Goal: Information Seeking & Learning: Learn about a topic

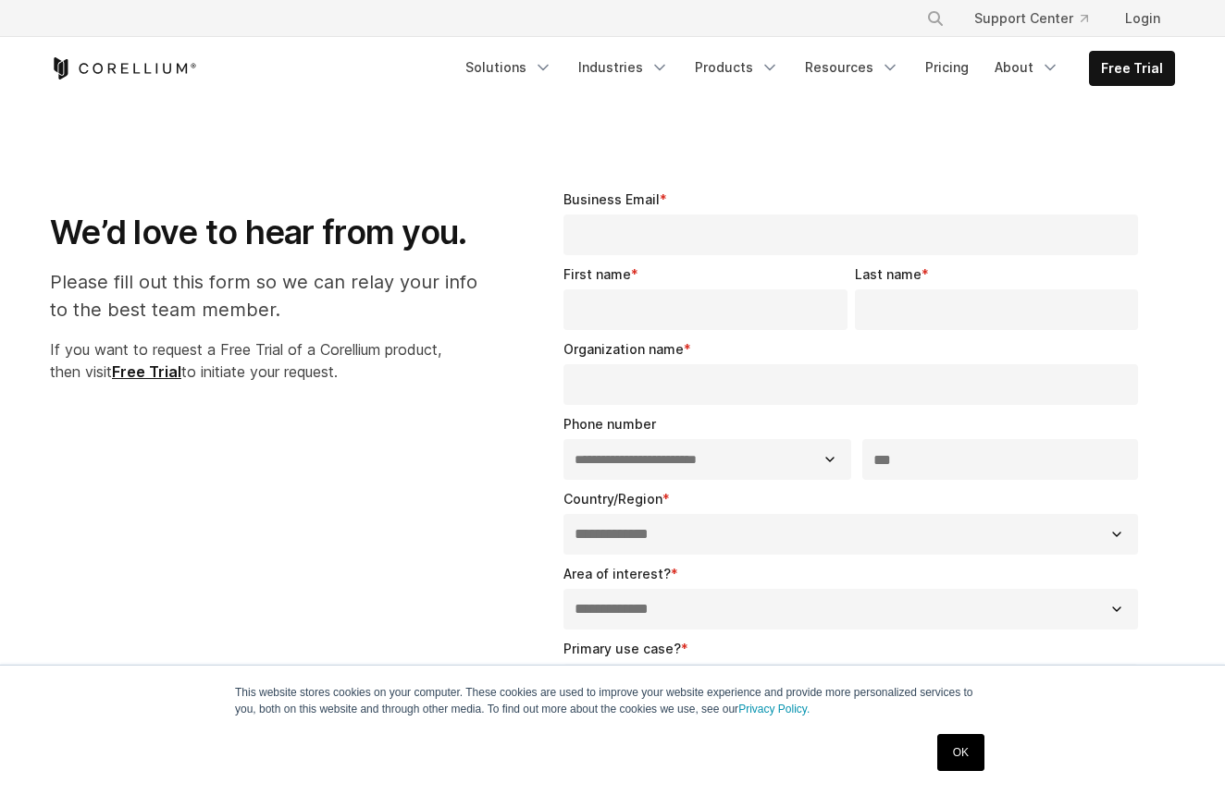
select select "**"
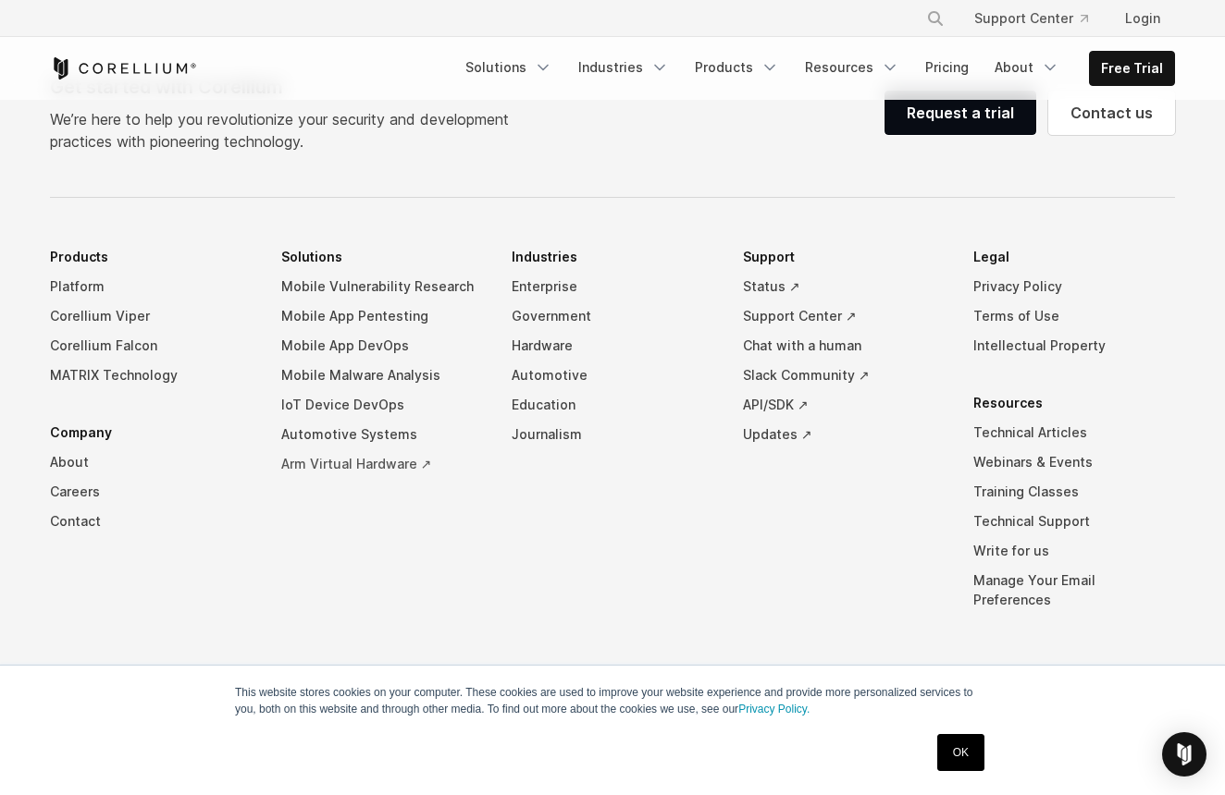
scroll to position [1355, 0]
click at [1009, 315] on link "Terms of Use" at bounding box center [1074, 317] width 202 height 30
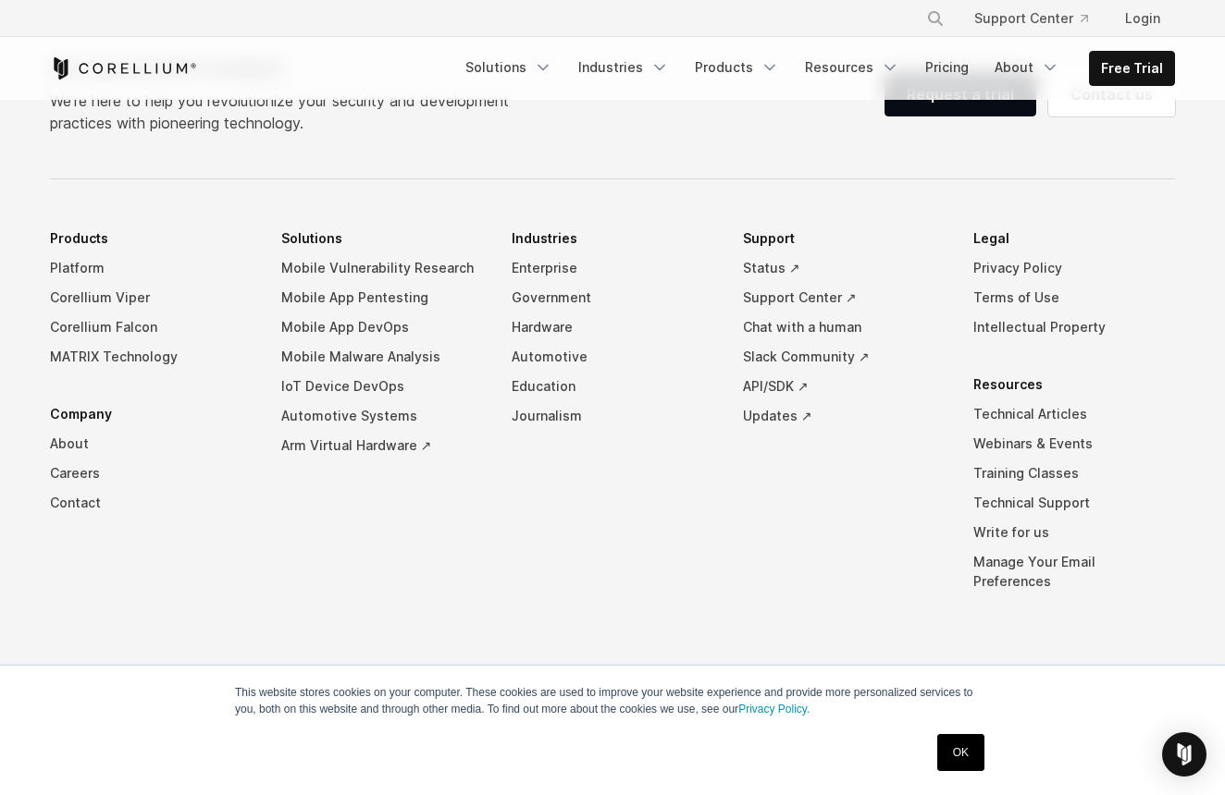
scroll to position [15328, 0]
click at [84, 518] on link "Contact" at bounding box center [151, 503] width 202 height 30
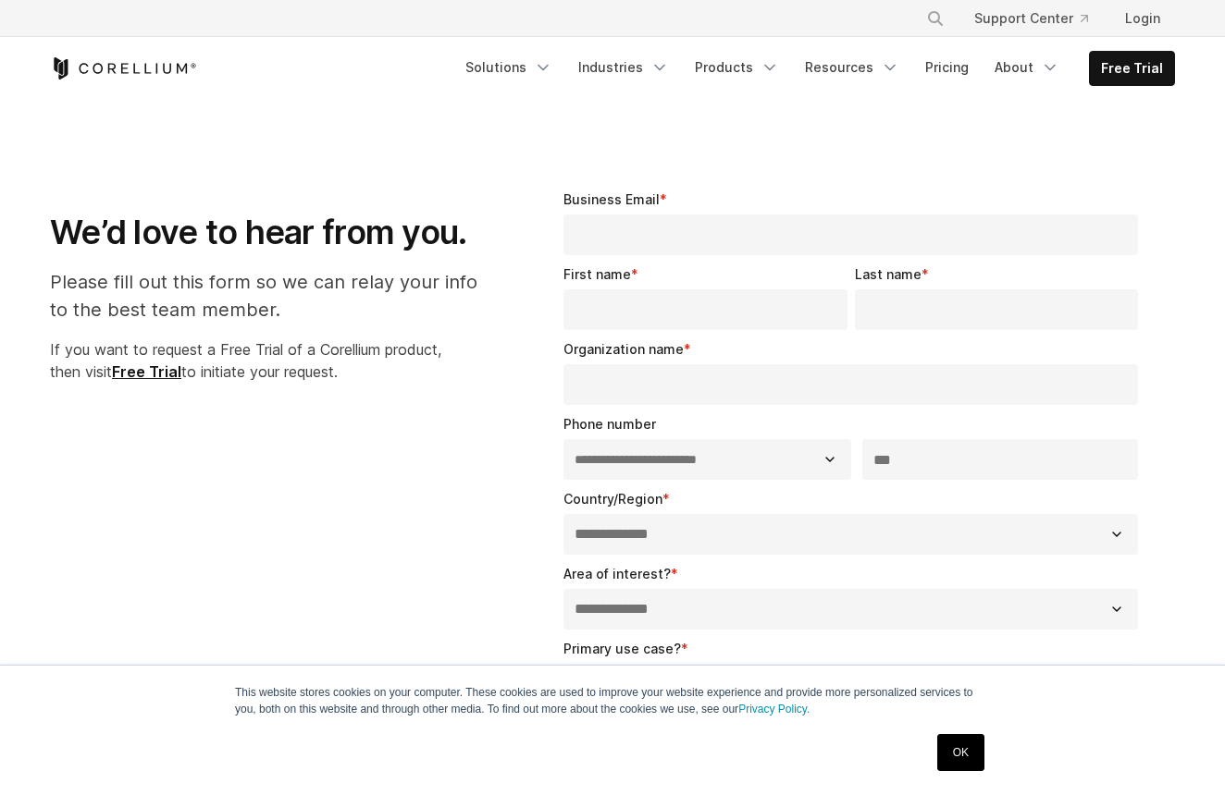
select select "**"
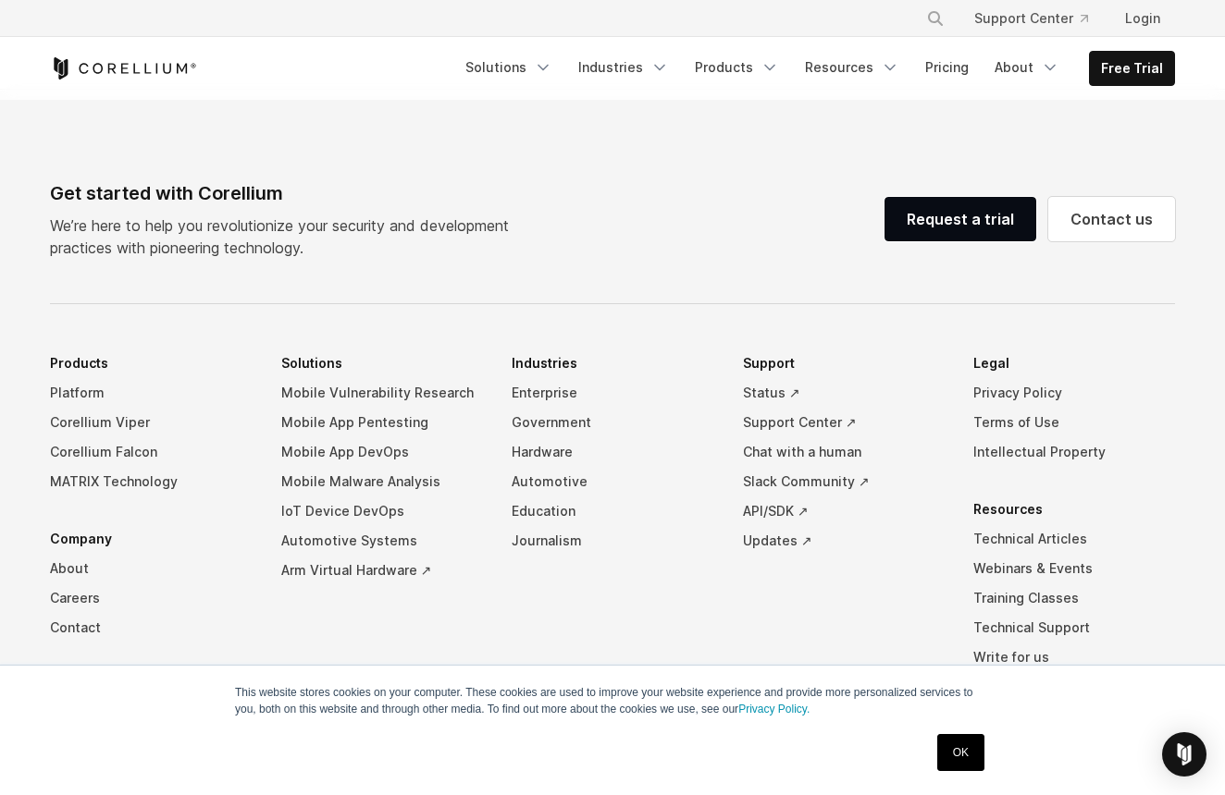
scroll to position [1250, 0]
click at [1009, 394] on link "Privacy Policy" at bounding box center [1074, 392] width 202 height 30
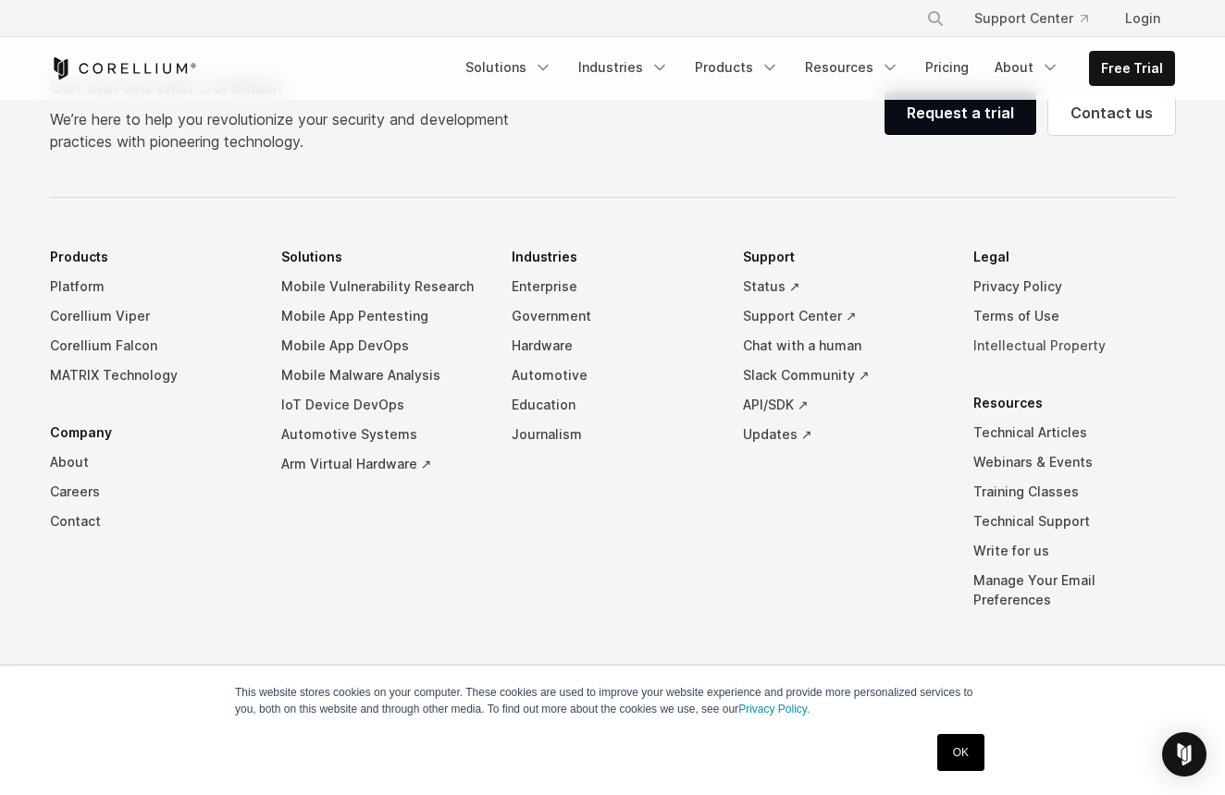
scroll to position [5583, 0]
click at [1025, 345] on link "Intellectual Property" at bounding box center [1074, 347] width 202 height 30
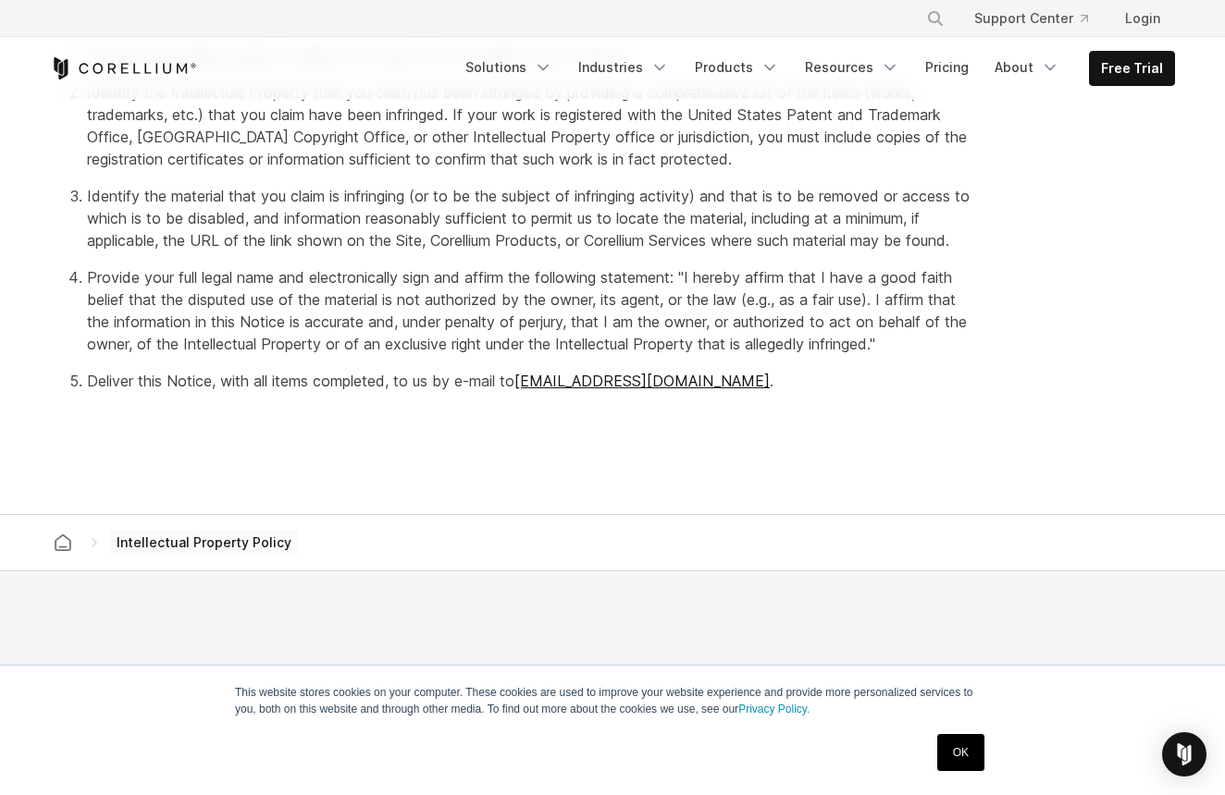
scroll to position [612, 0]
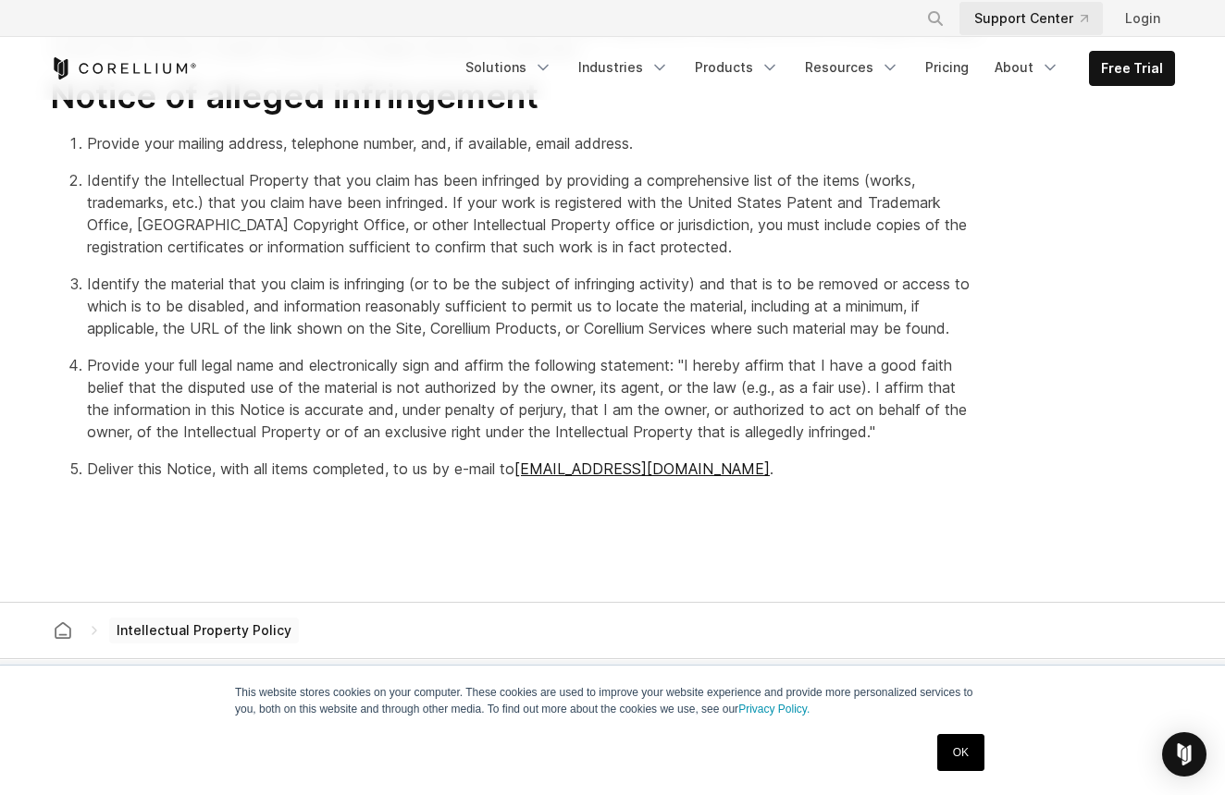
click at [1025, 15] on link "Support Center" at bounding box center [1030, 18] width 143 height 33
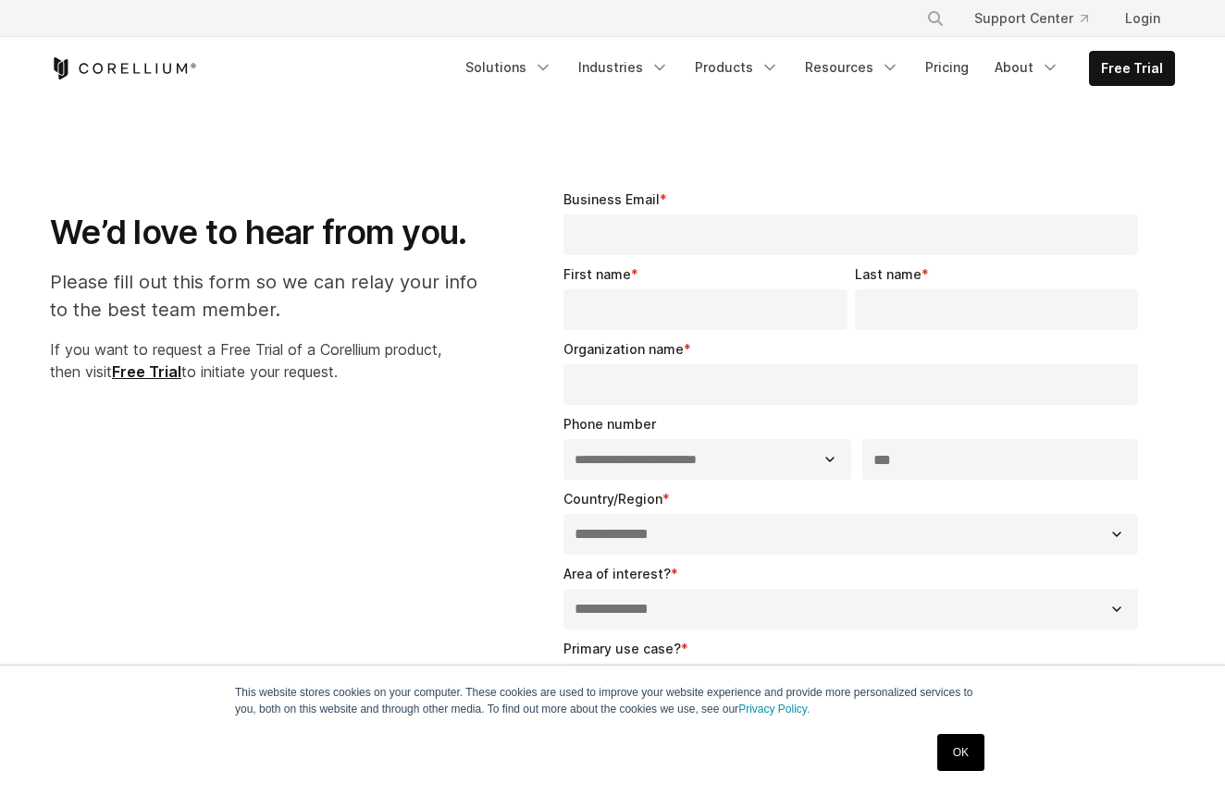
select select "**"
click at [1054, 67] on polyline "Navigation Menu" at bounding box center [1049, 68] width 9 height 5
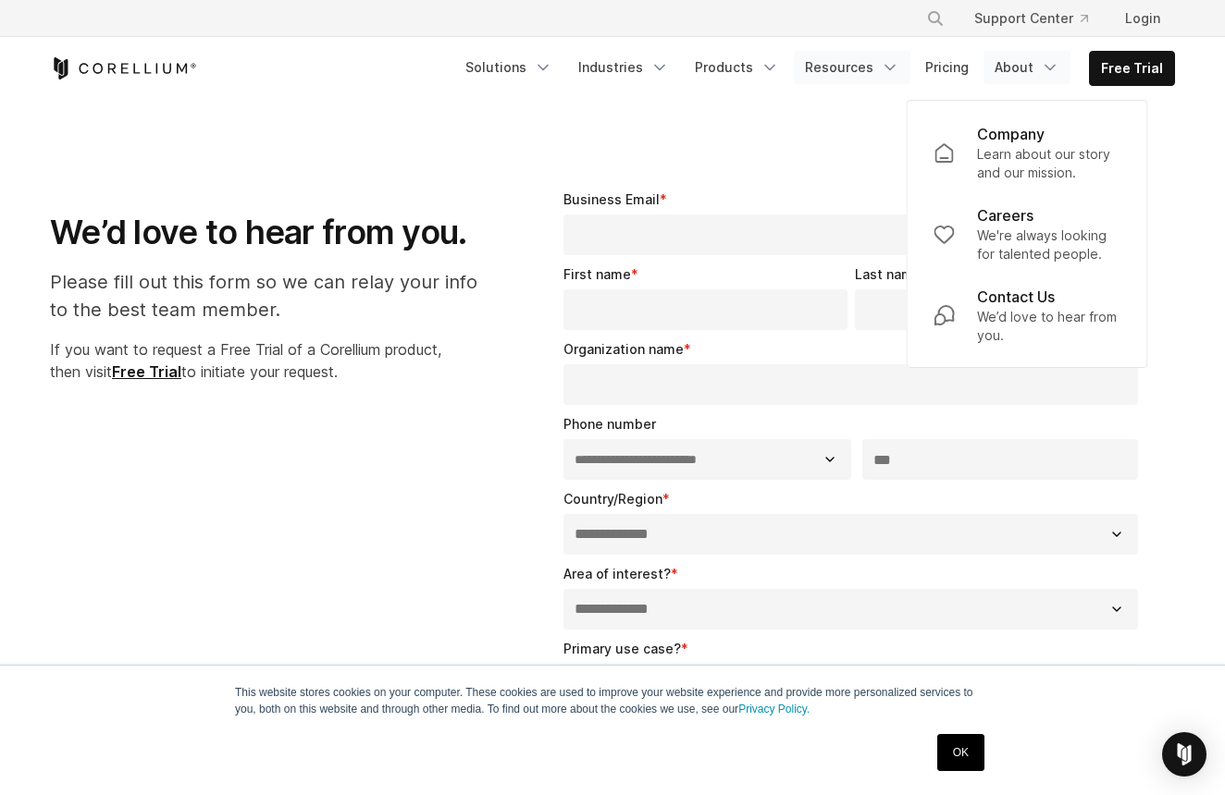
click at [896, 66] on icon "Navigation Menu" at bounding box center [889, 67] width 18 height 18
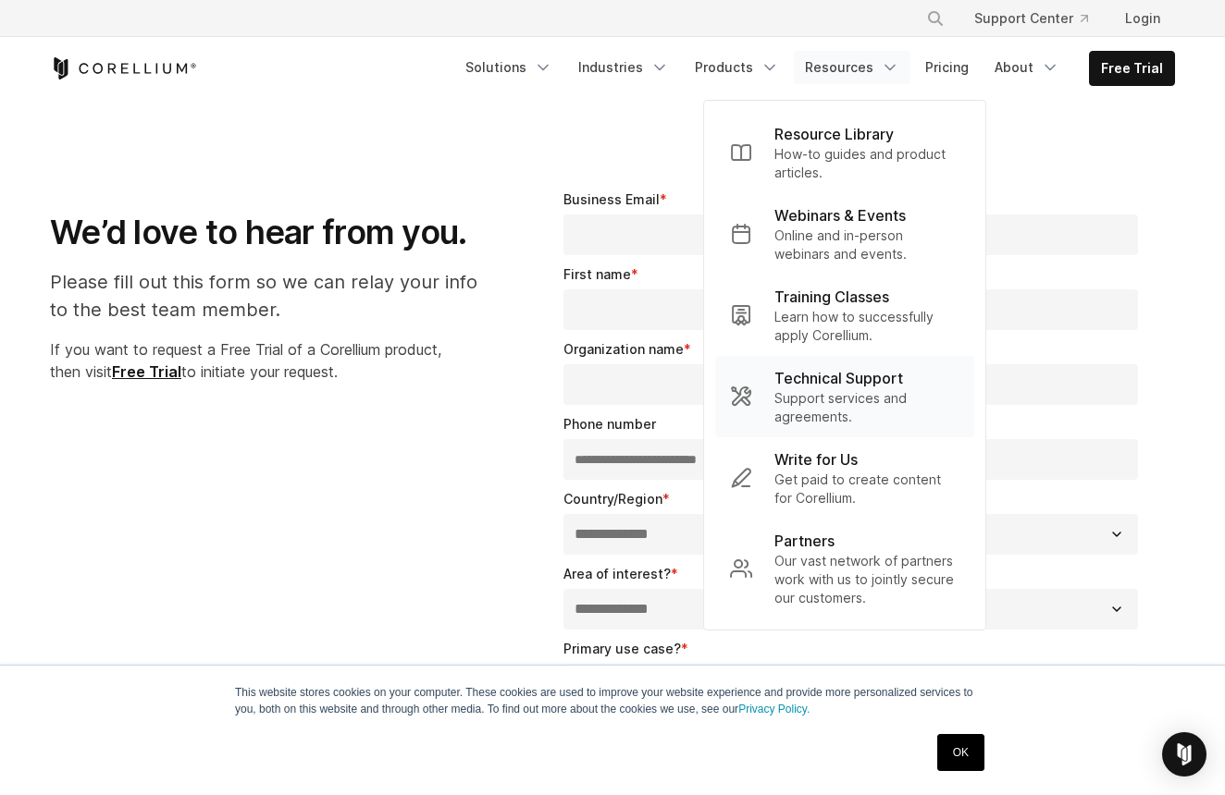
click at [837, 372] on p "Technical Support" at bounding box center [838, 378] width 129 height 22
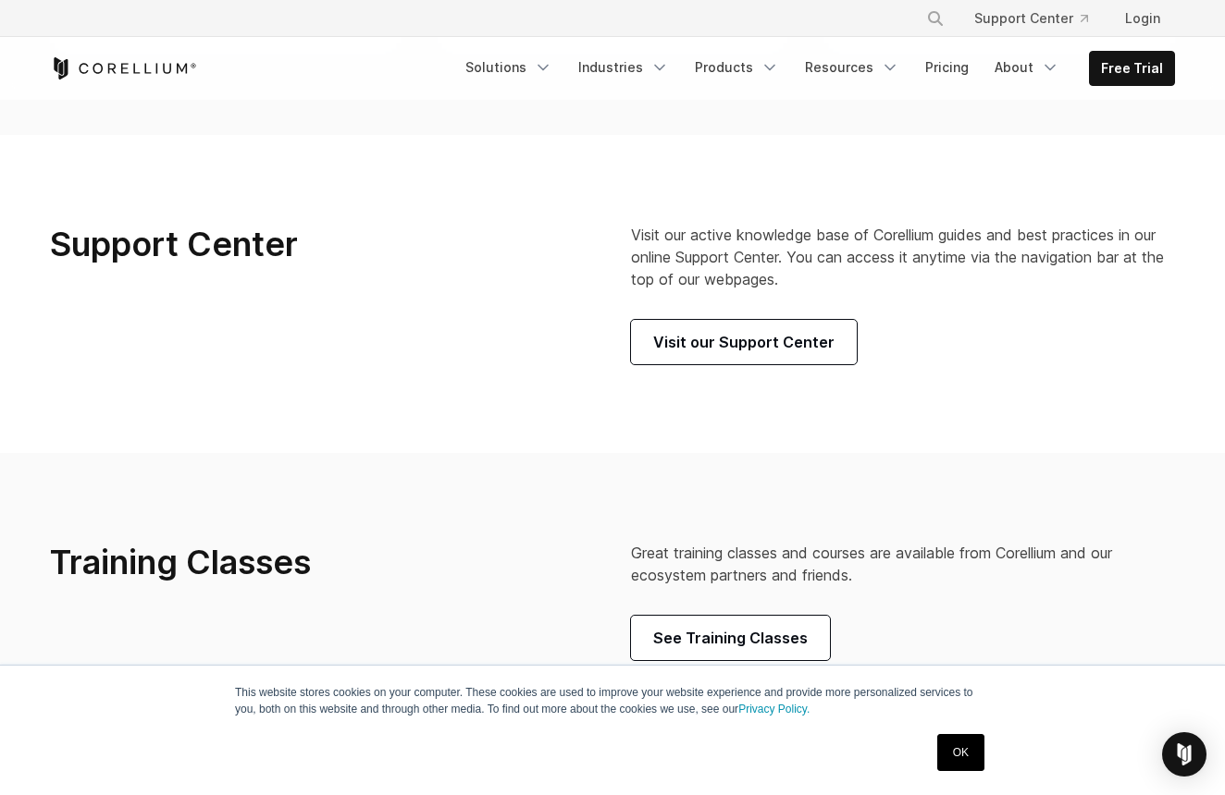
scroll to position [1025, 0]
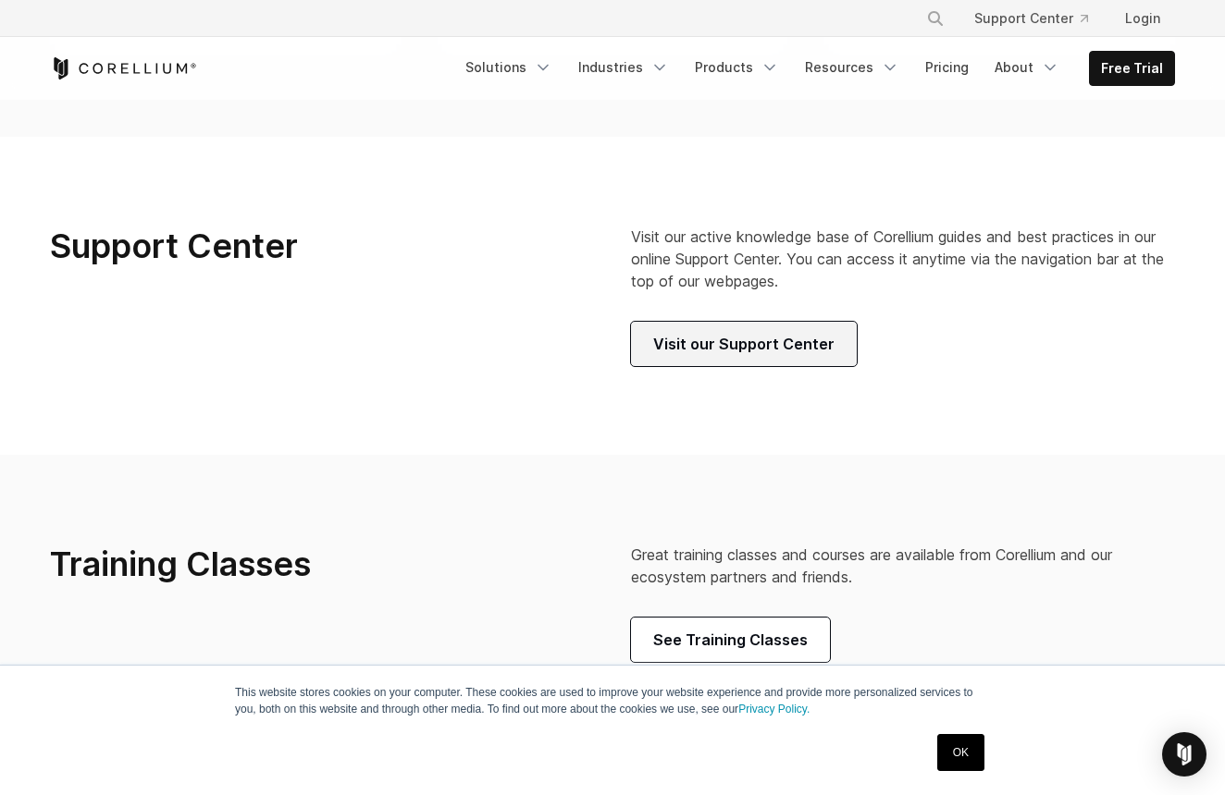
click at [714, 343] on link "Visit our Support Center" at bounding box center [744, 344] width 226 height 44
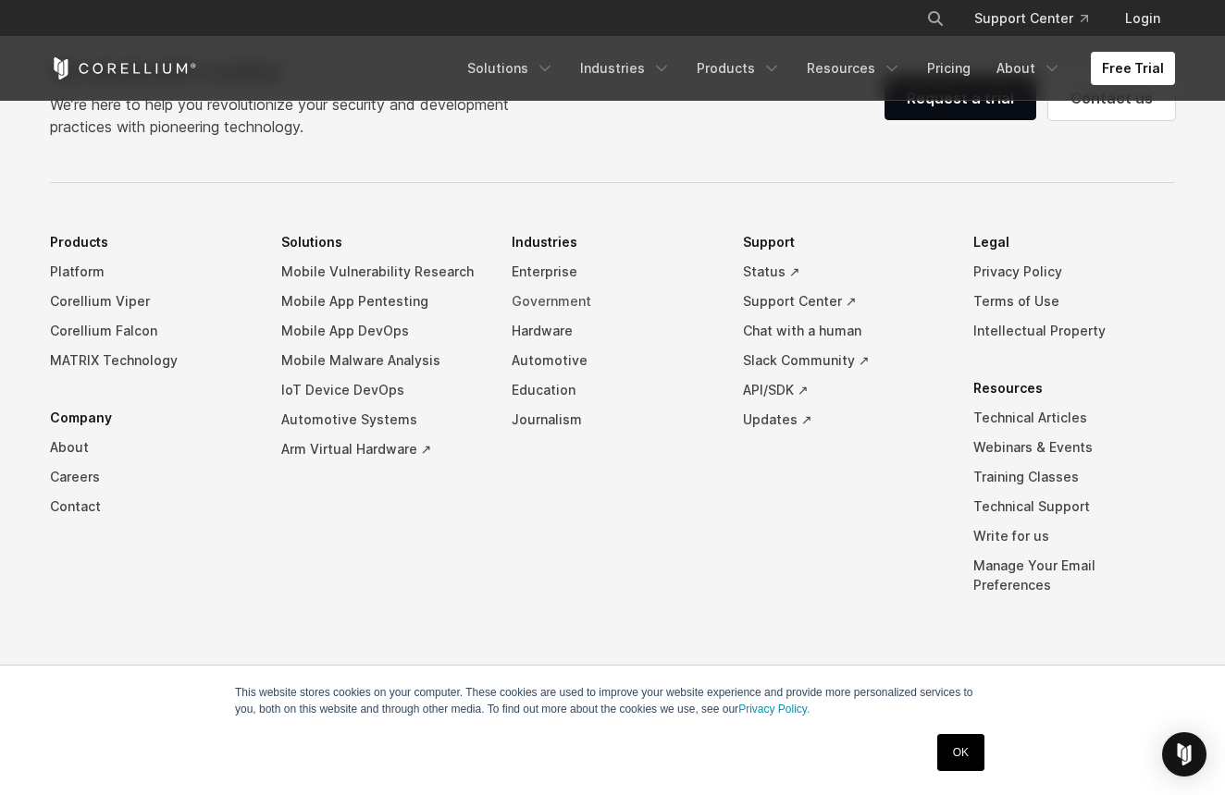
scroll to position [4350, 0]
click at [1016, 517] on link "Technical Support" at bounding box center [1074, 508] width 202 height 30
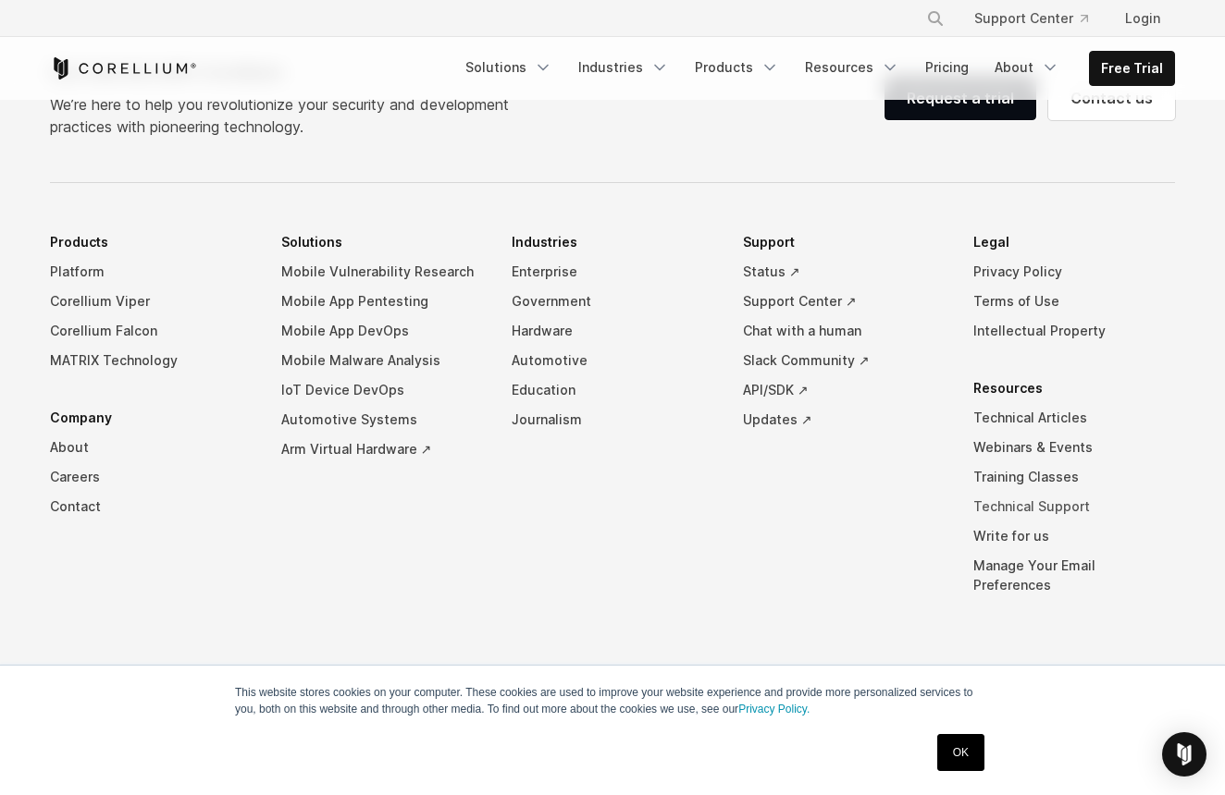
scroll to position [1862, 0]
click at [1010, 314] on link "Terms of Use" at bounding box center [1074, 303] width 202 height 30
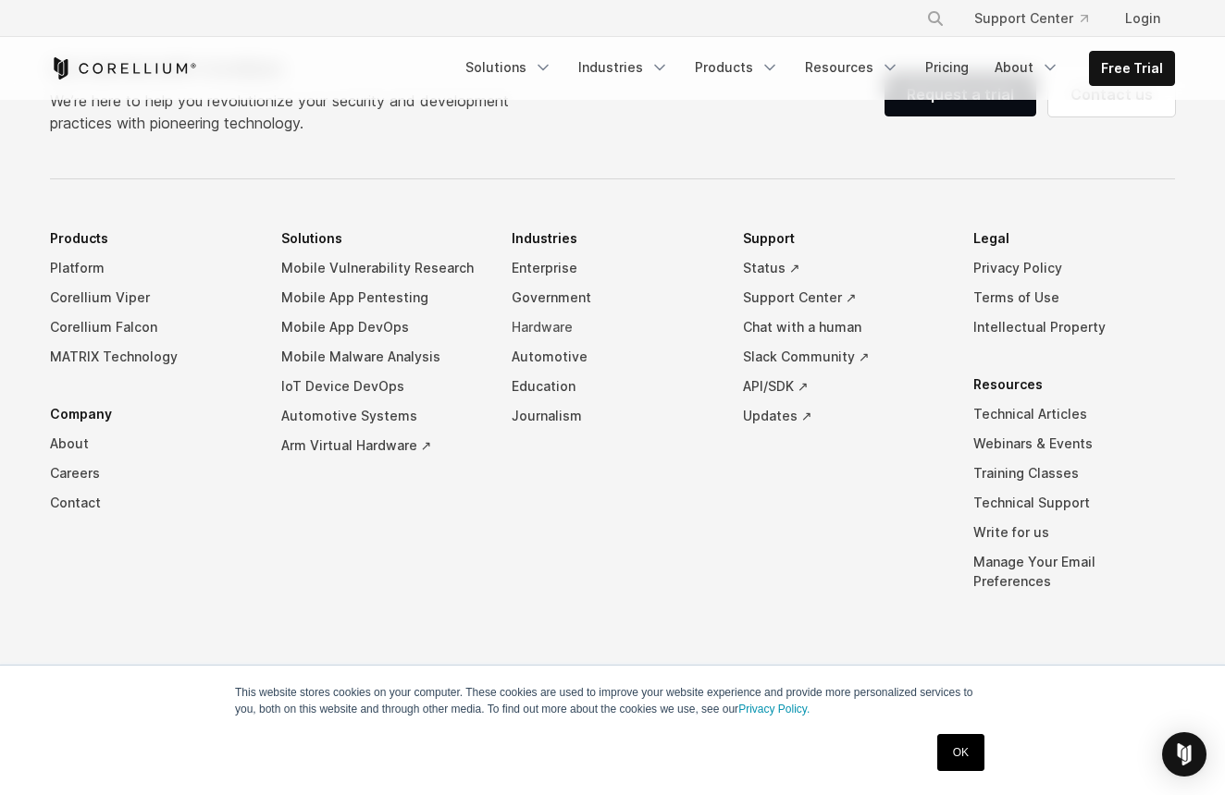
scroll to position [15328, 0]
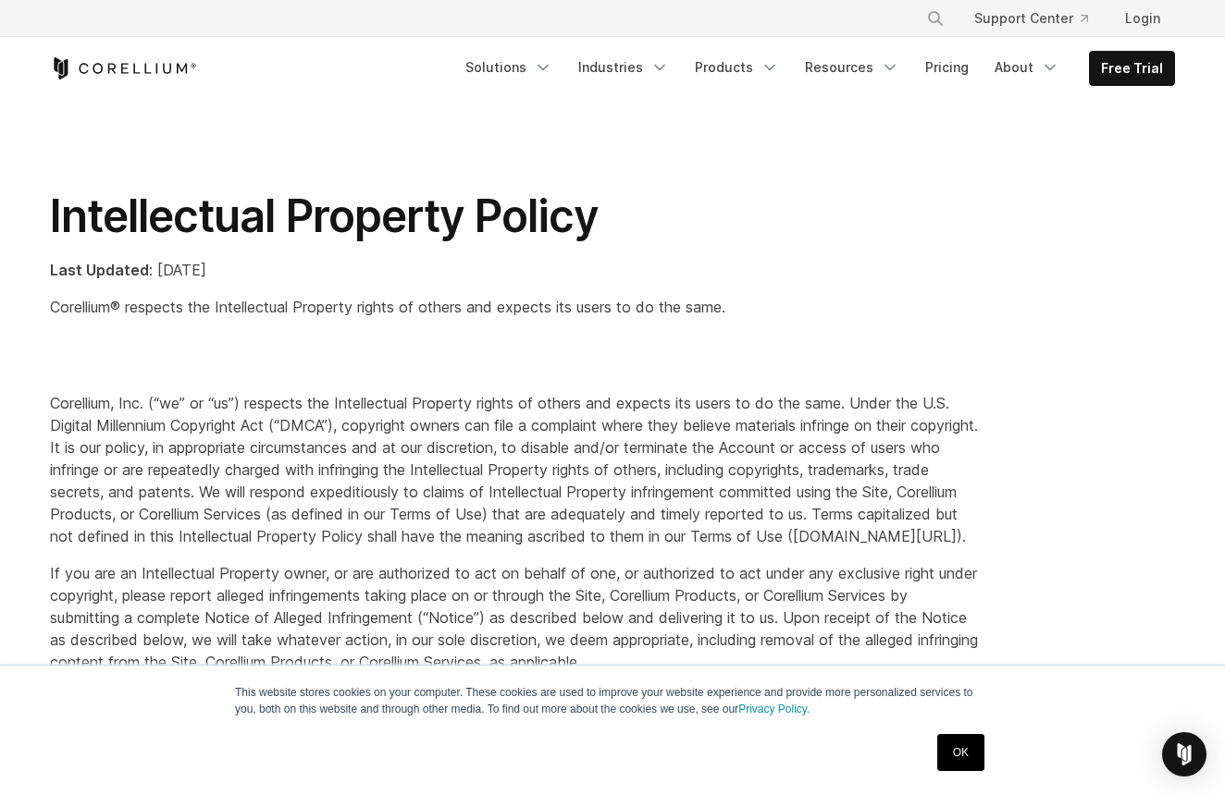
scroll to position [612, 0]
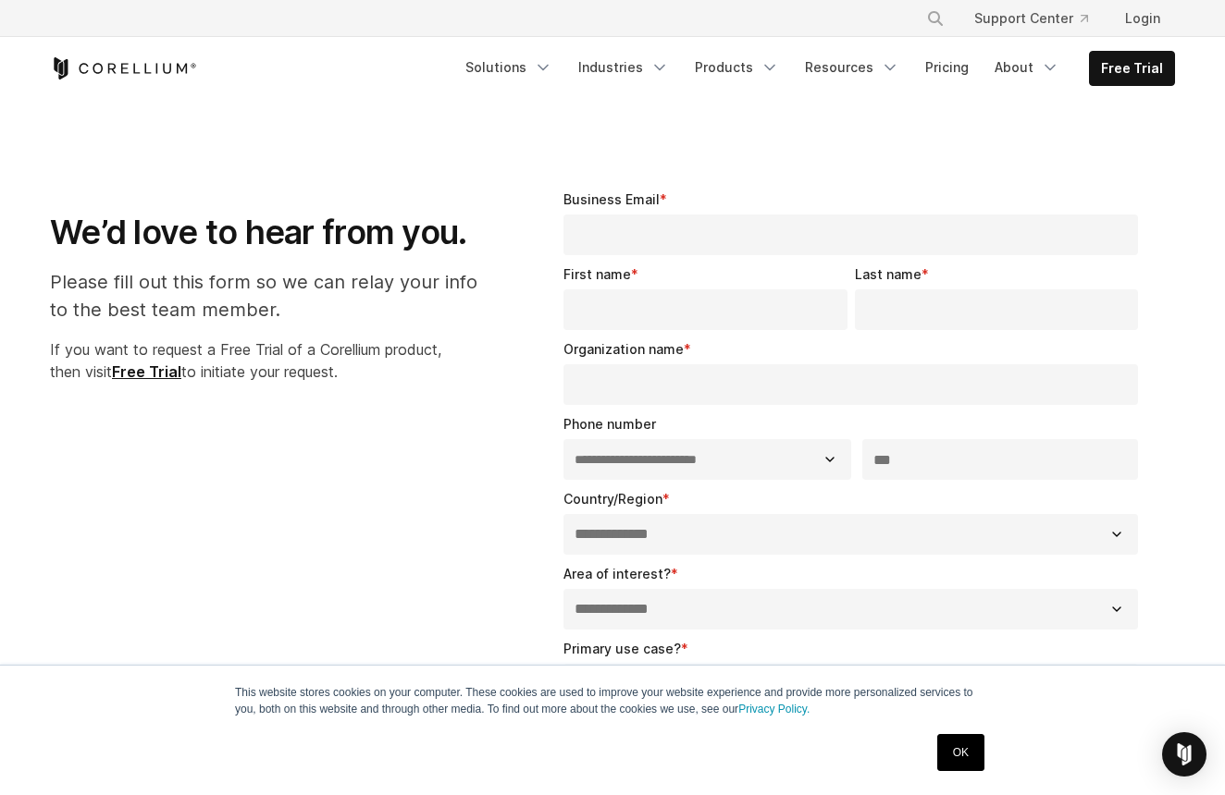
select select "**"
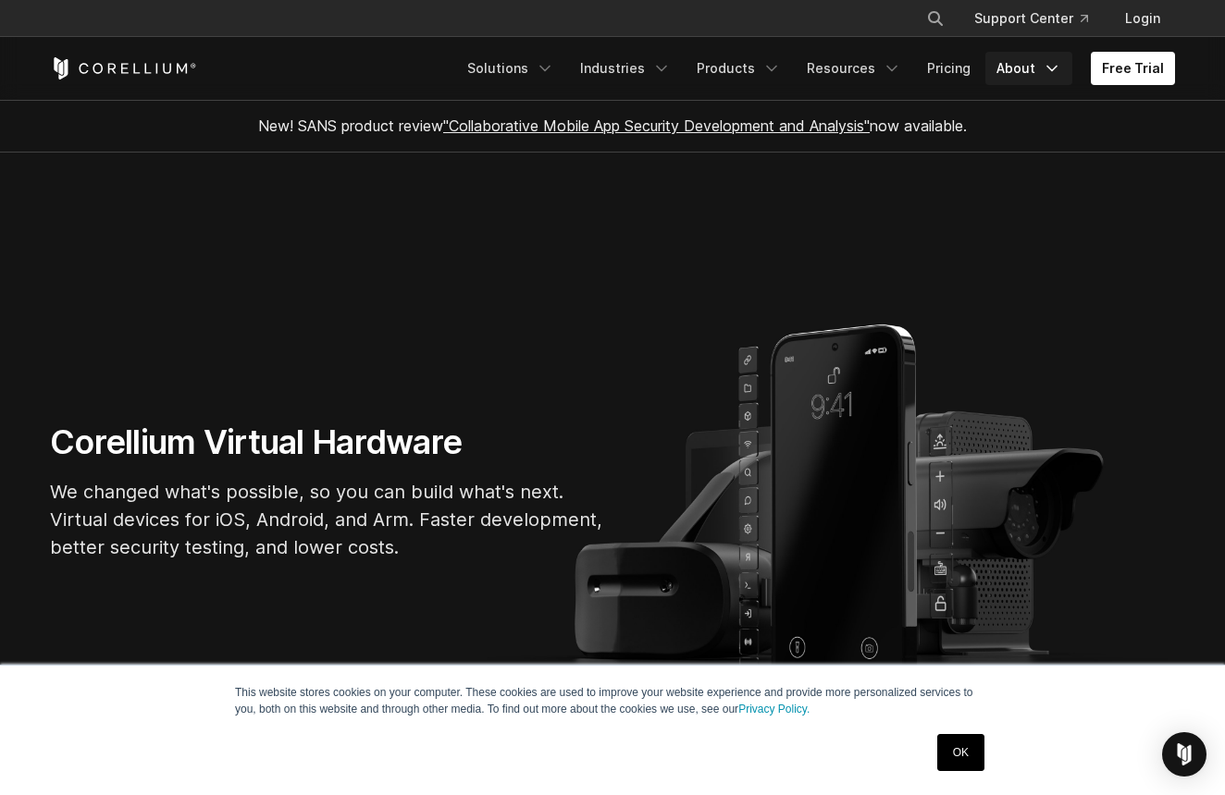
click at [1048, 68] on icon "Navigation Menu" at bounding box center [1051, 68] width 18 height 18
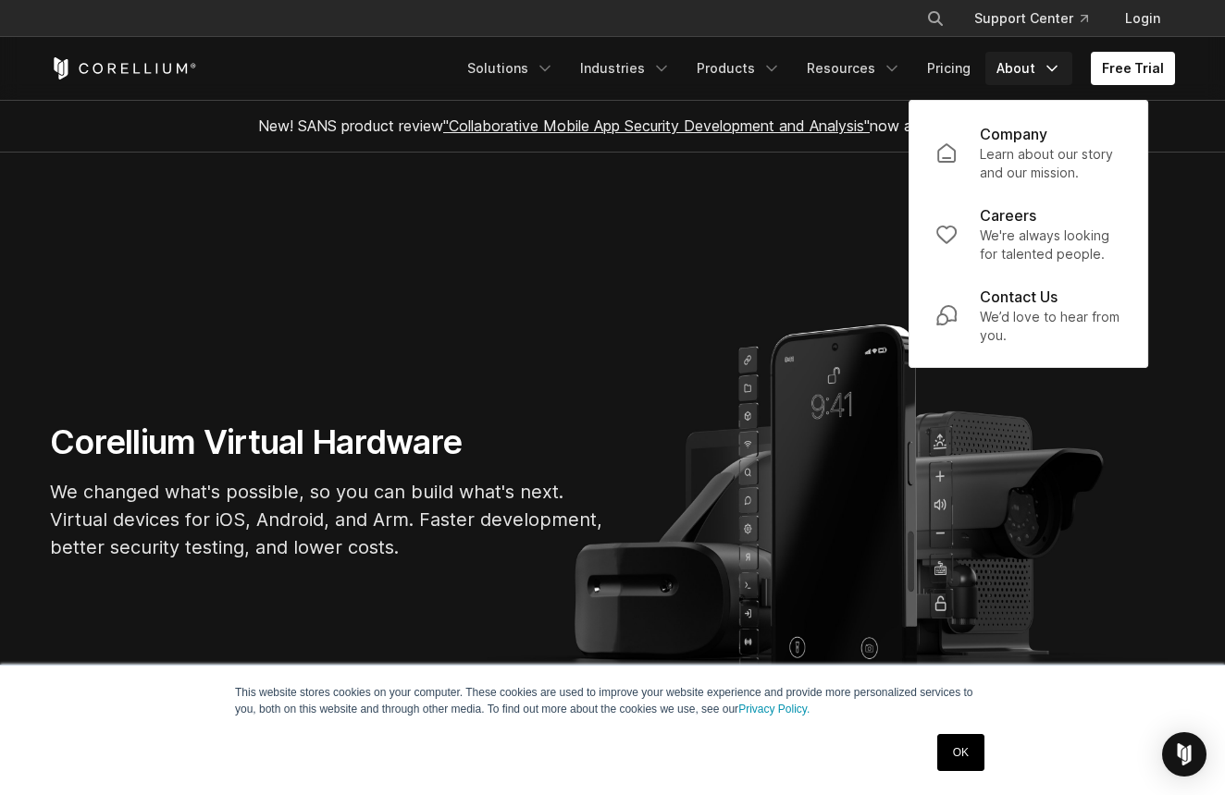
click at [753, 249] on section "Corellium Virtual Hardware We changed what's possible, so you can build what's …" at bounding box center [612, 499] width 1225 height 692
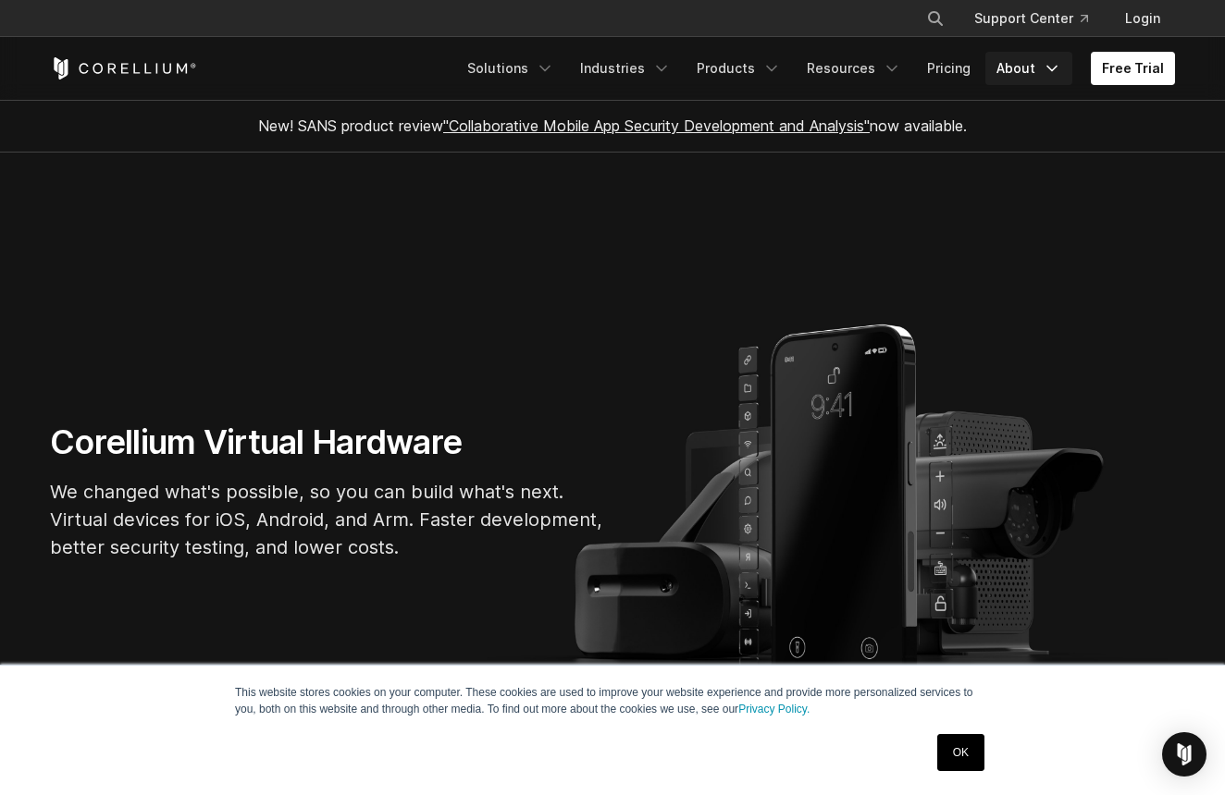
click at [1052, 68] on polyline "Navigation Menu" at bounding box center [1051, 69] width 9 height 5
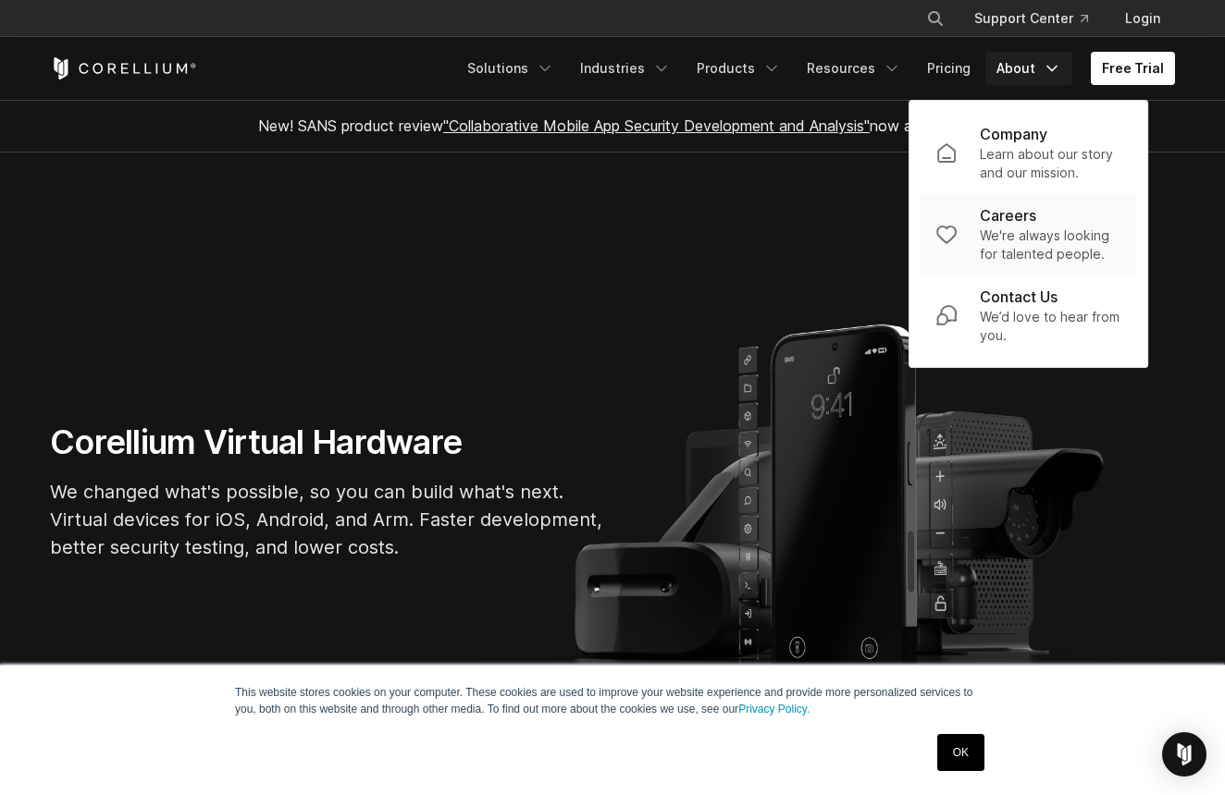
click at [1003, 235] on p "We're always looking for talented people." at bounding box center [1050, 245] width 142 height 37
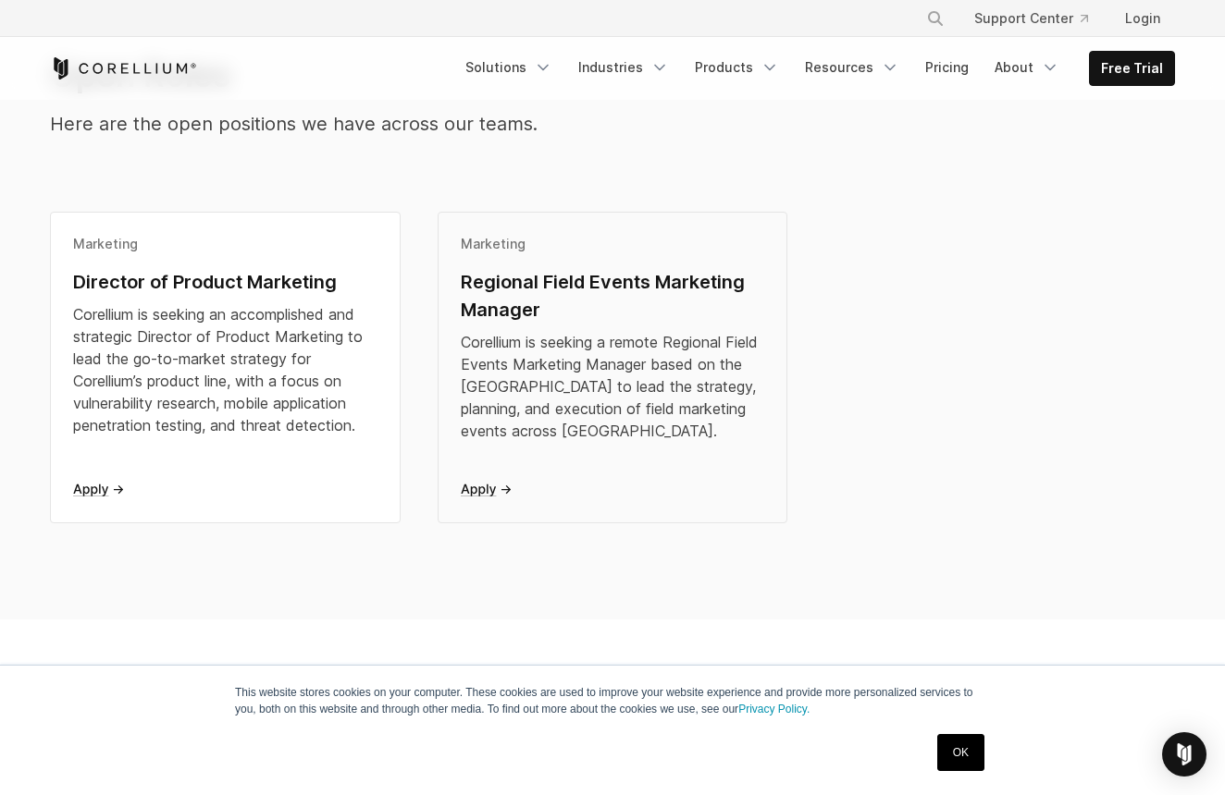
scroll to position [468, 0]
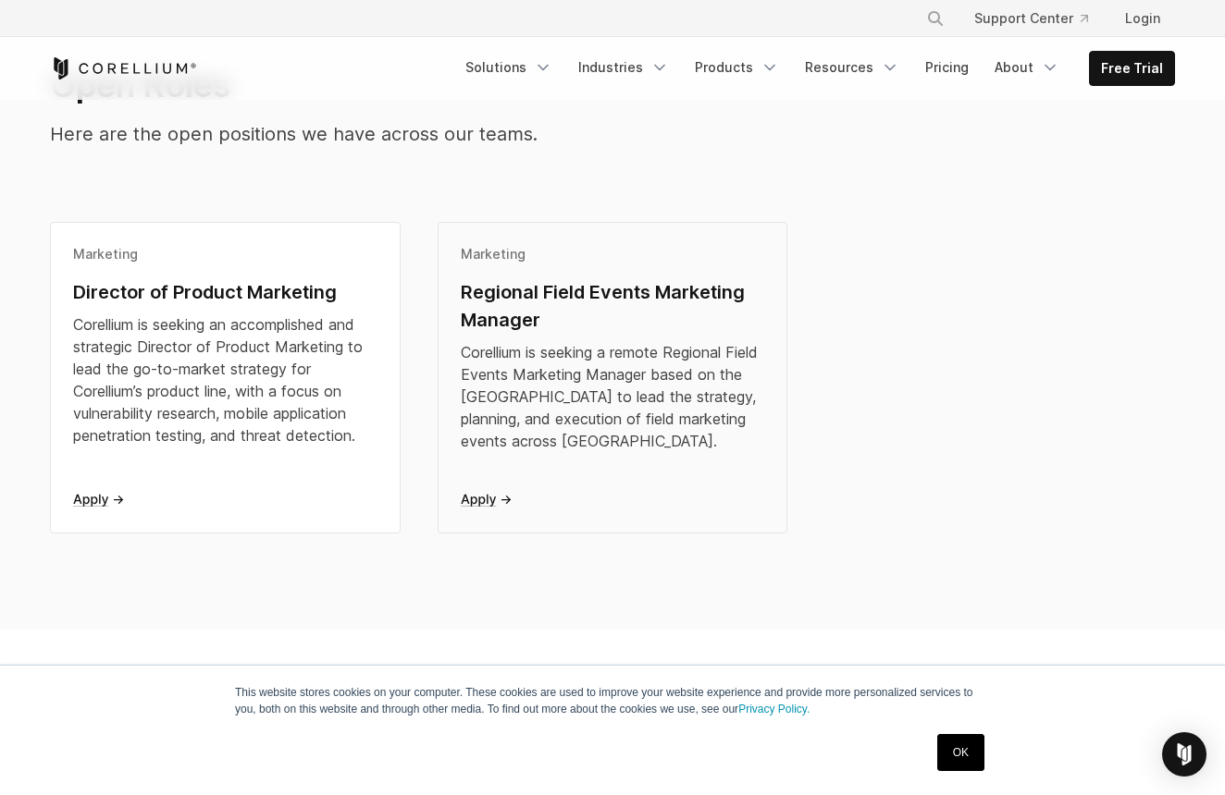
click at [497, 306] on div "Regional Field Events Marketing Manager" at bounding box center [613, 305] width 304 height 55
click at [966, 756] on link "OK" at bounding box center [960, 752] width 47 height 37
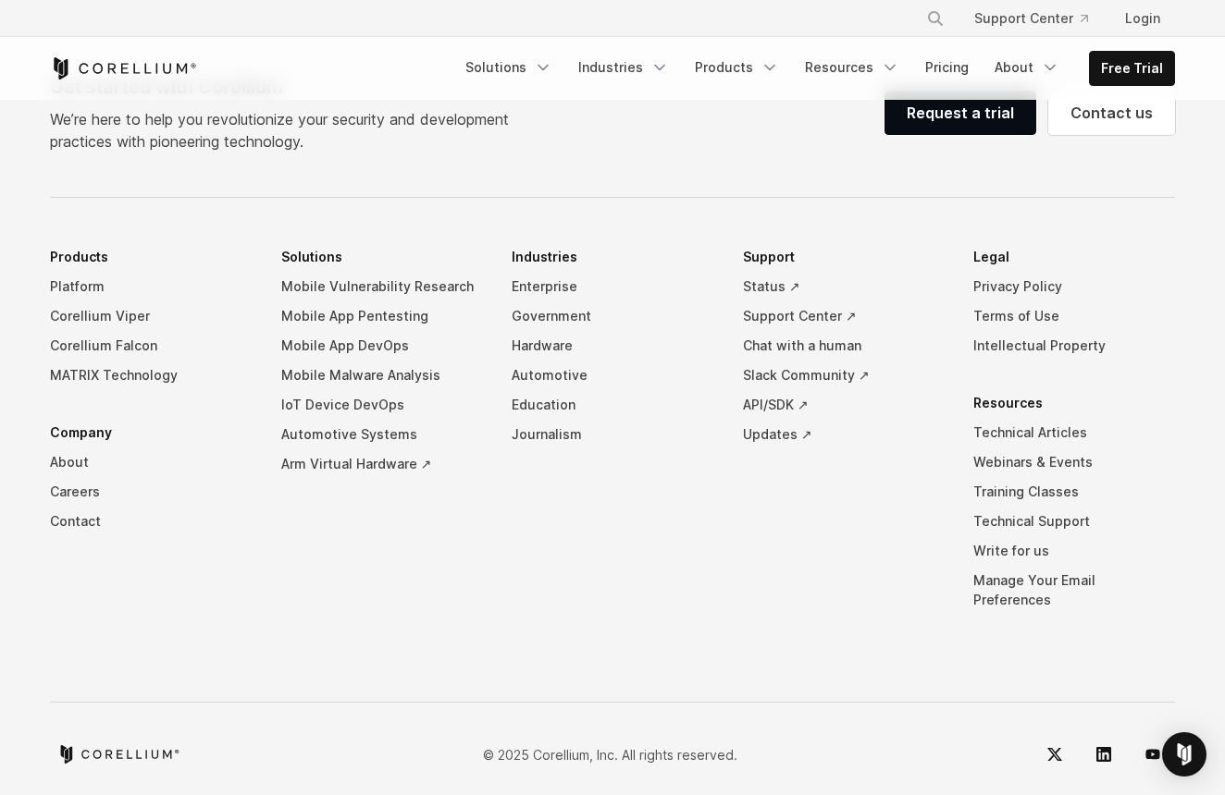
scroll to position [1748, 0]
drag, startPoint x: 535, startPoint y: 736, endPoint x: 622, endPoint y: 736, distance: 86.0
click at [622, 747] on p "© 2025 Corellium, Inc. All rights reserved." at bounding box center [610, 756] width 254 height 19
copy p "Corellium, Inc."
click at [549, 524] on li "Industries Enterprise Government Hardware Automotive Education Journalism" at bounding box center [612, 444] width 202 height 400
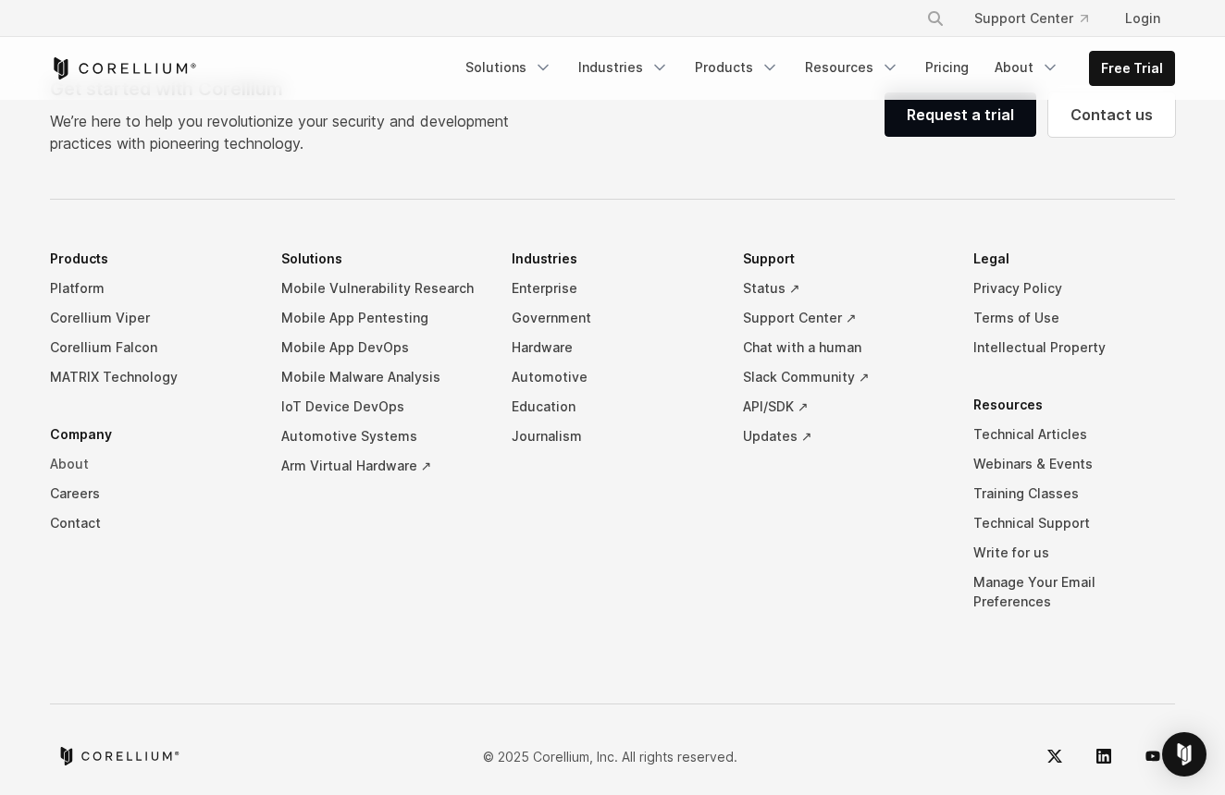
click at [71, 456] on link "About" at bounding box center [151, 464] width 202 height 30
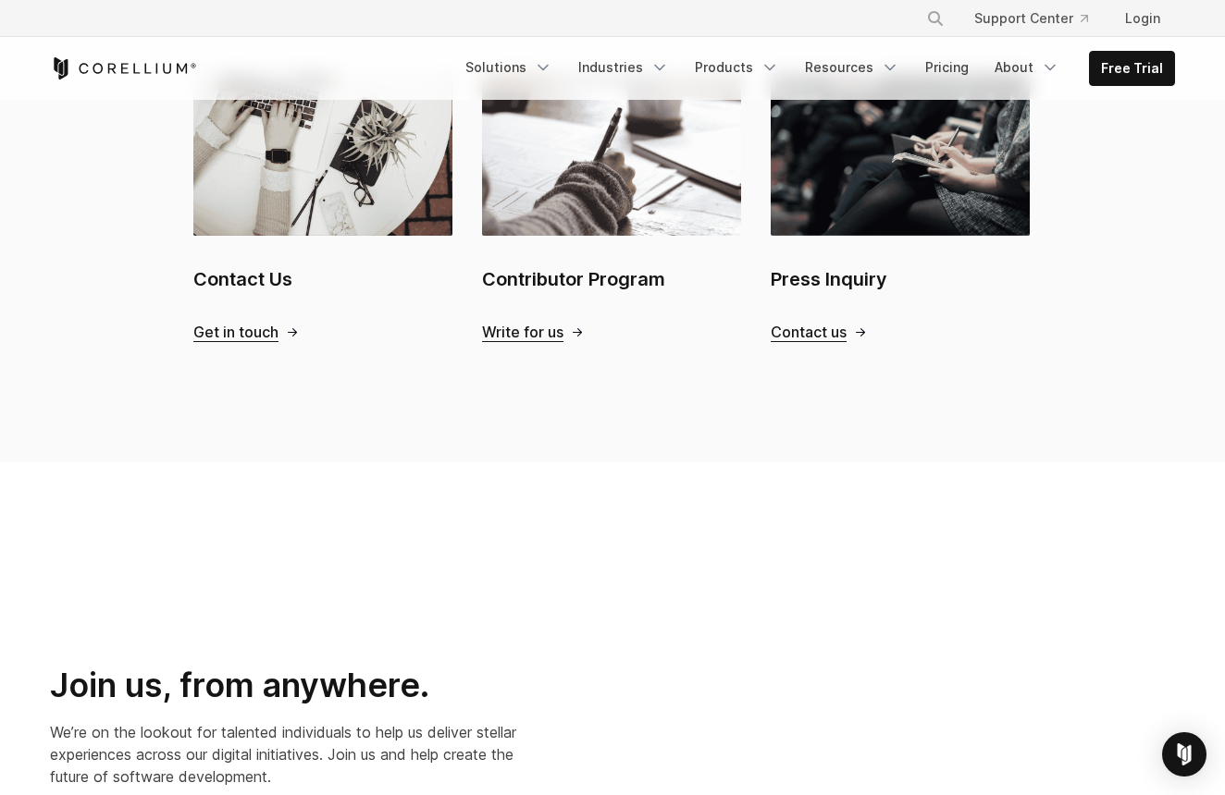
scroll to position [2046, 0]
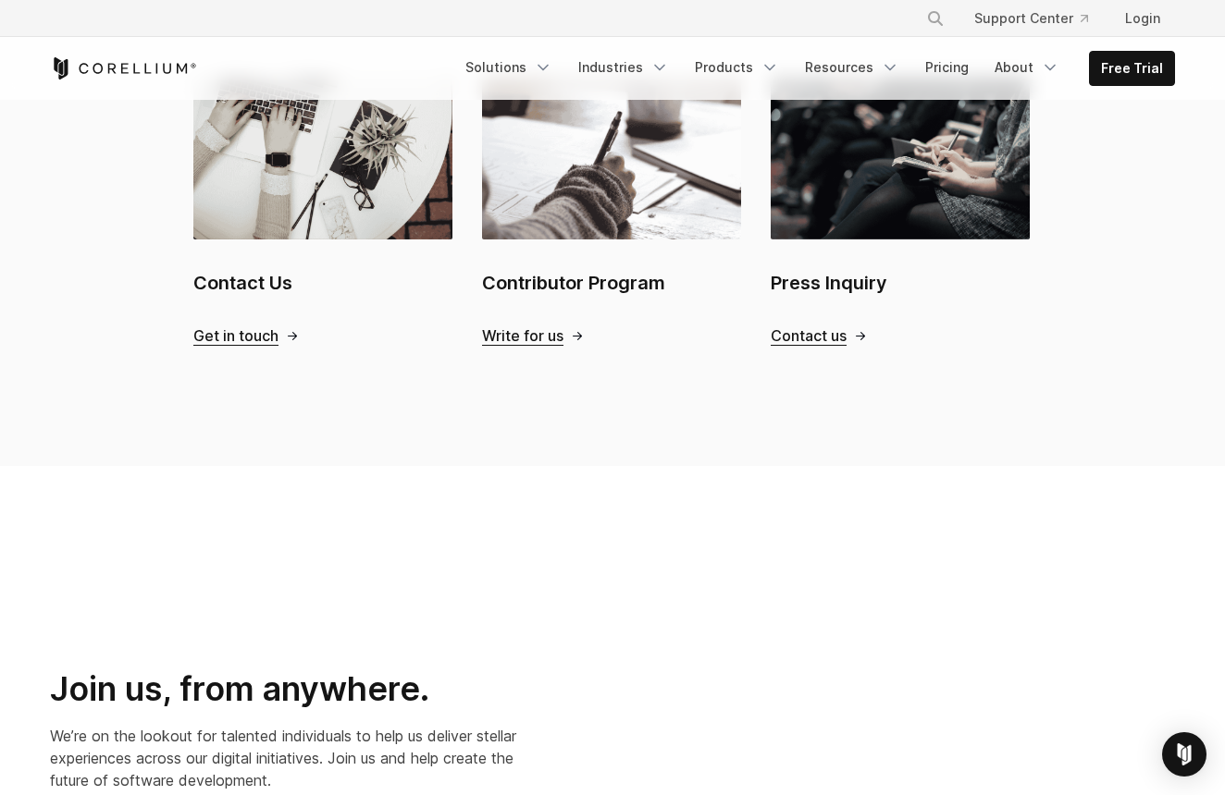
click at [843, 326] on span "Contact us" at bounding box center [808, 335] width 76 height 19
click at [235, 326] on span "Get in touch" at bounding box center [235, 335] width 85 height 19
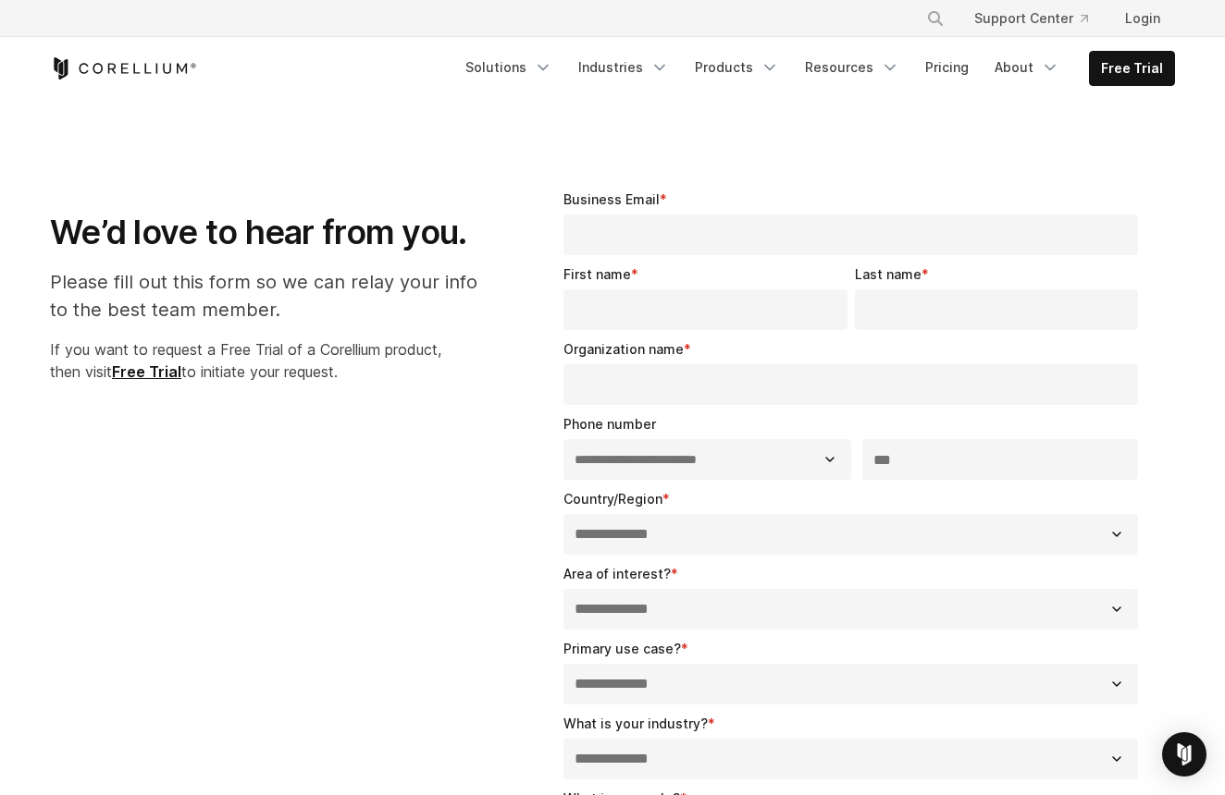
select select "**"
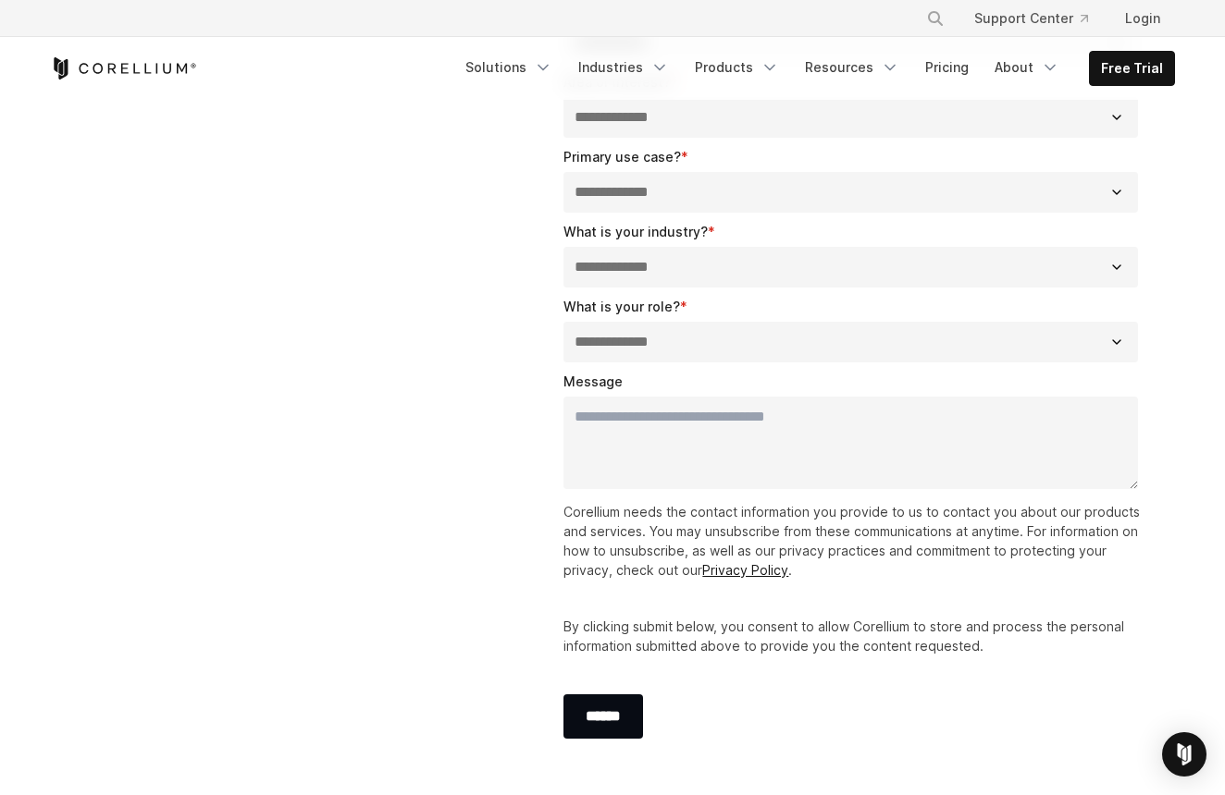
scroll to position [495, 0]
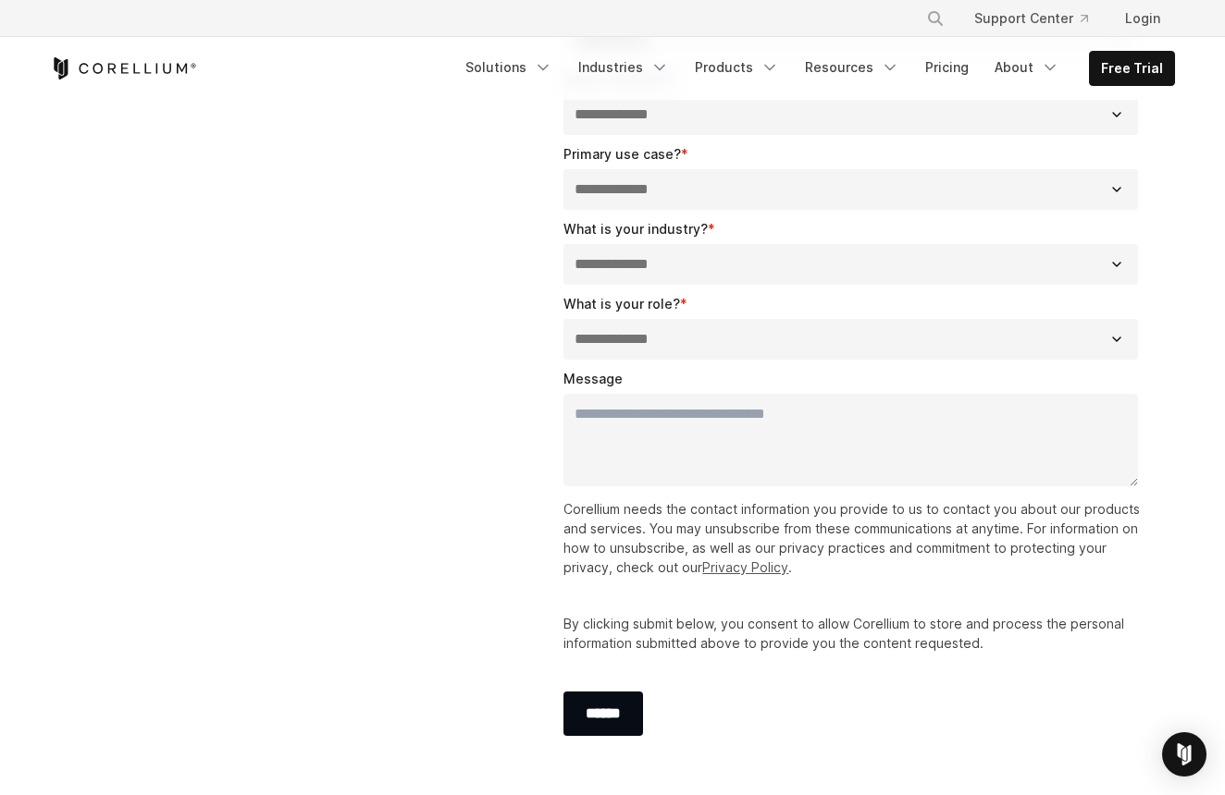
click at [734, 571] on link "Privacy Policy" at bounding box center [745, 568] width 86 height 16
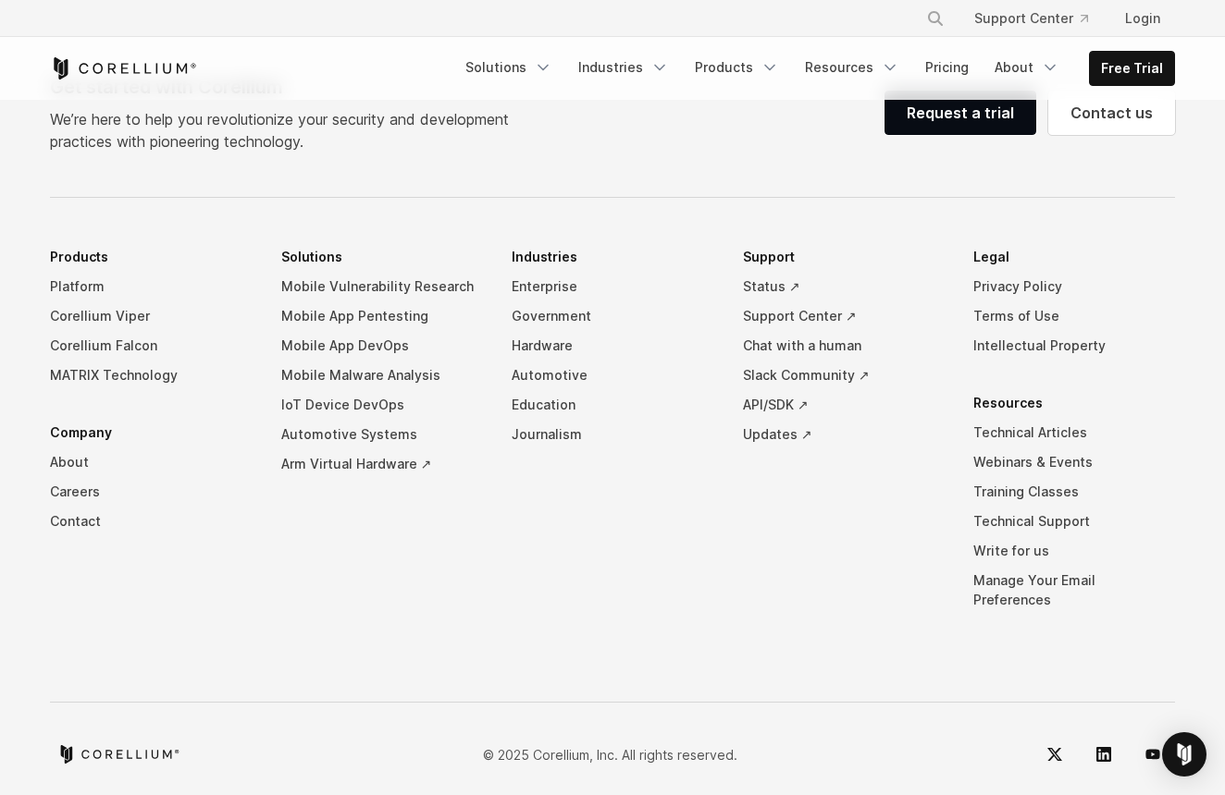
scroll to position [1355, 0]
drag, startPoint x: 537, startPoint y: 736, endPoint x: 620, endPoint y: 732, distance: 82.4
copy p "Corellium, Inc."
click at [80, 488] on link "Careers" at bounding box center [151, 493] width 202 height 30
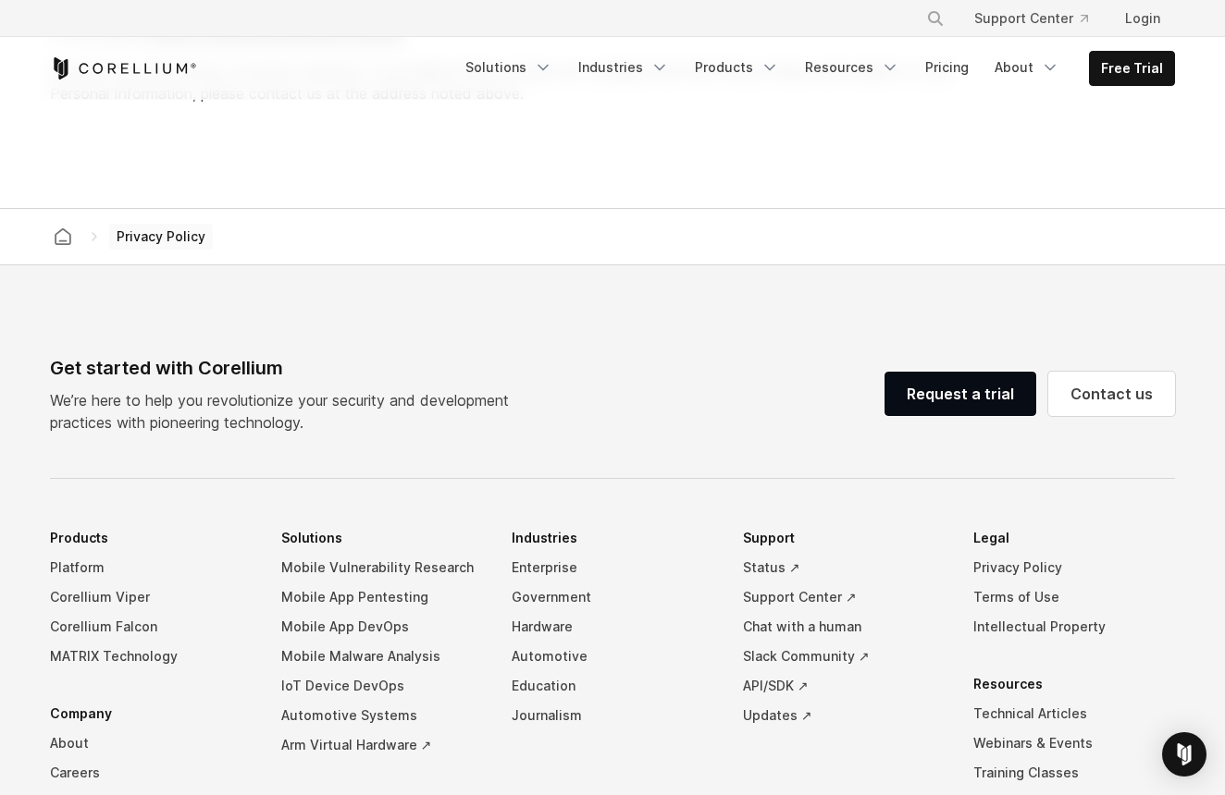
scroll to position [5300, 0]
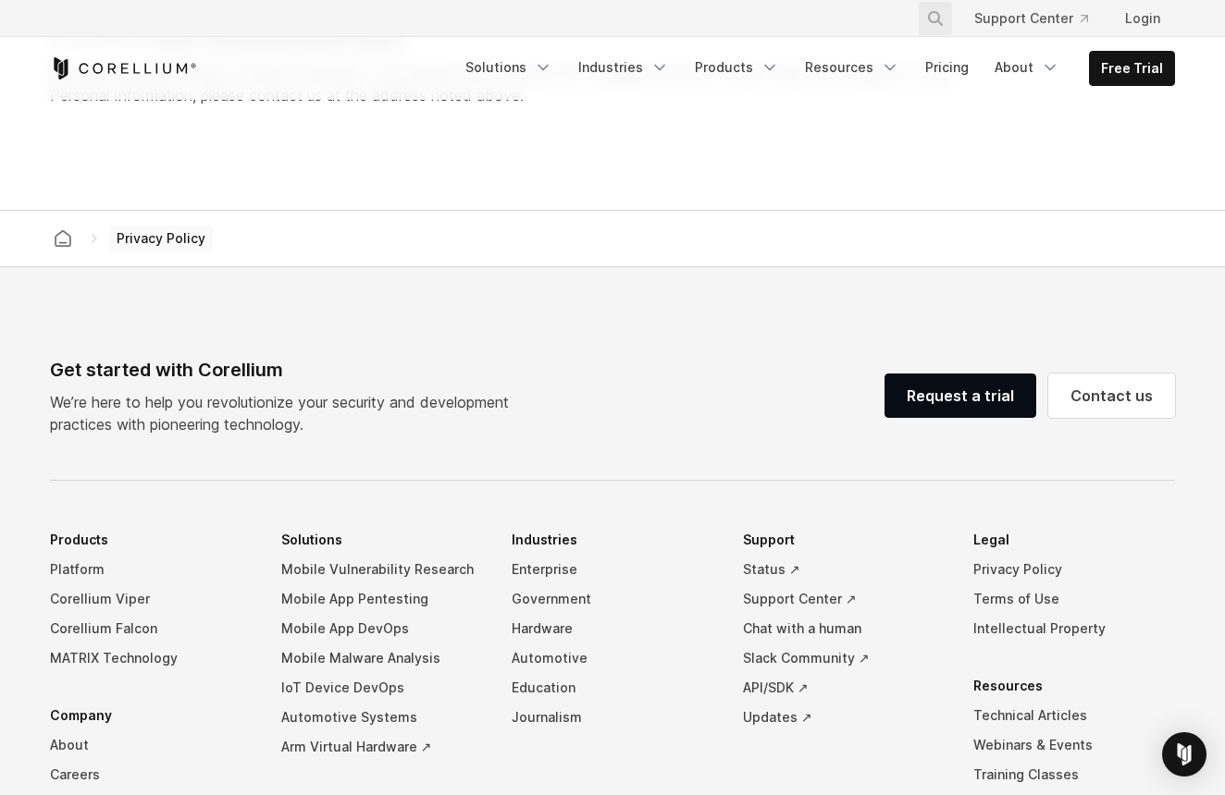
click at [941, 19] on icon "Search" at bounding box center [935, 18] width 15 height 15
click at [798, 13] on input "Search our site..." at bounding box center [840, 19] width 150 height 28
type input "*****"
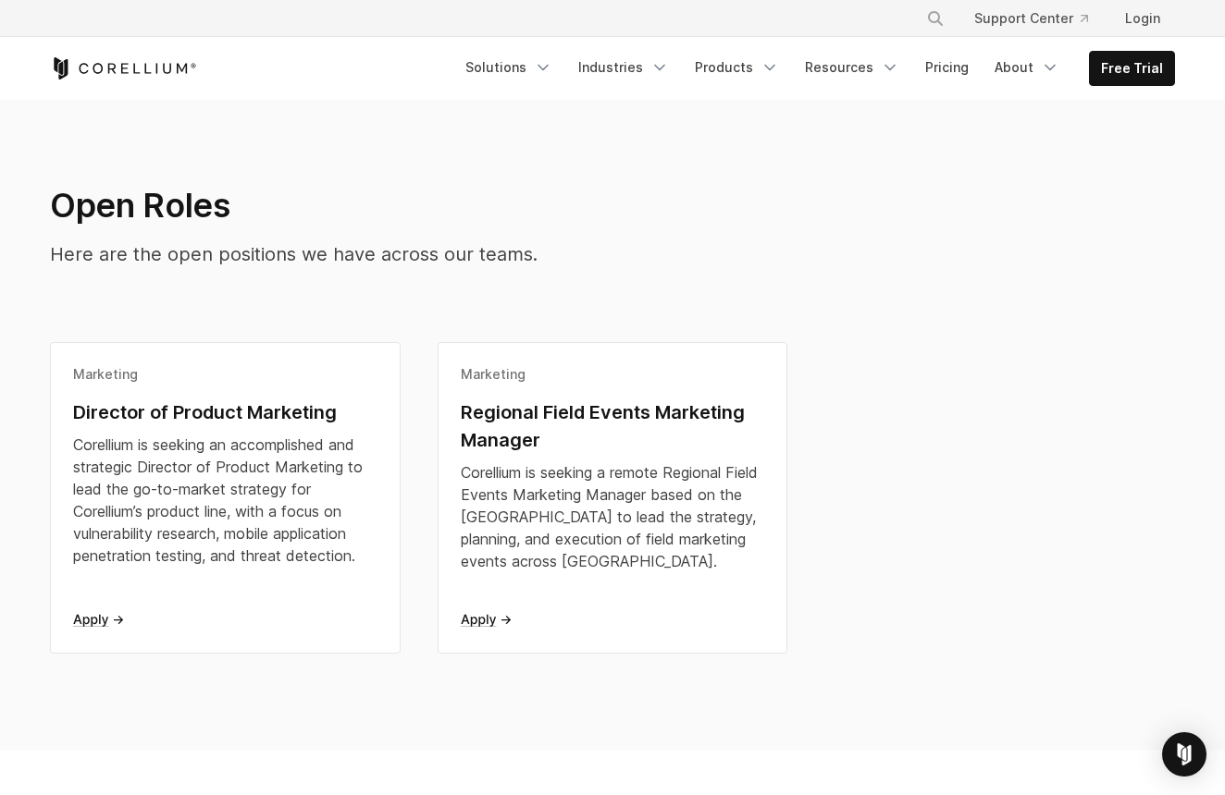
scroll to position [379, 0]
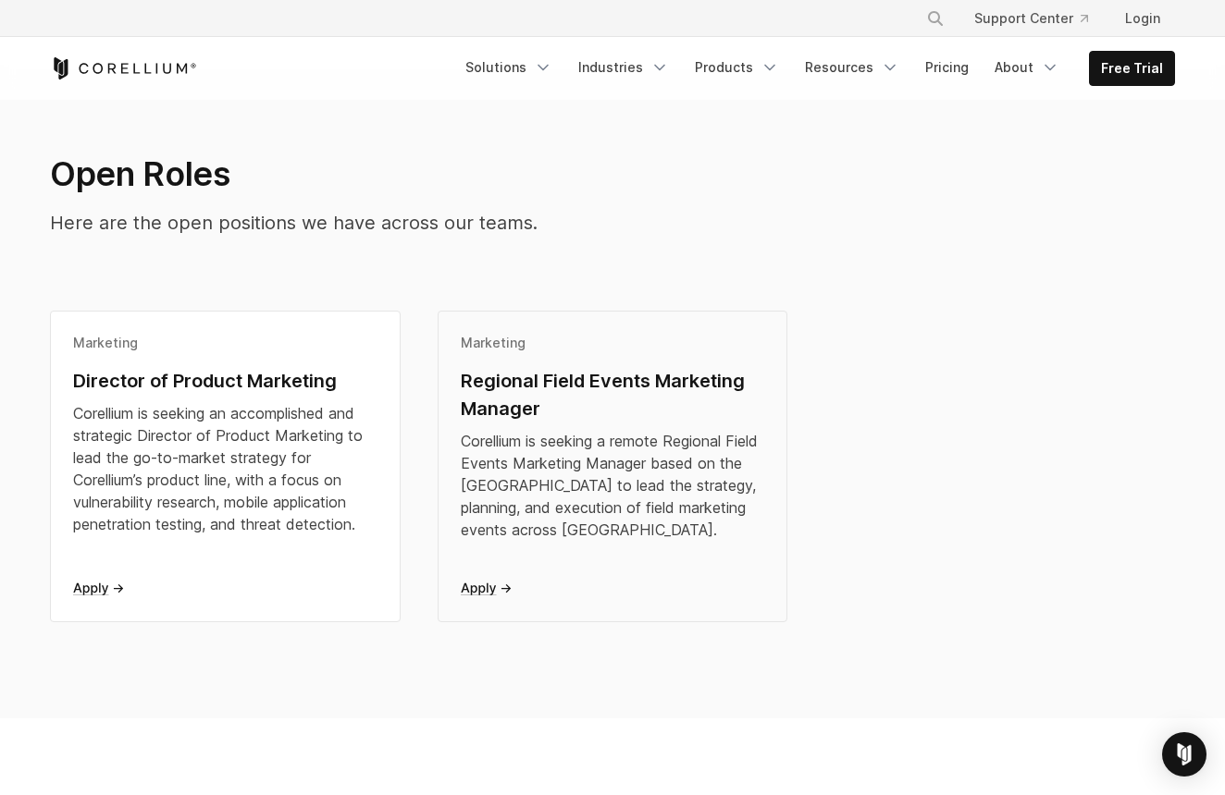
click at [513, 400] on div "Regional Field Events Marketing Manager" at bounding box center [613, 394] width 304 height 55
